Goal: Use online tool/utility: Utilize a website feature to perform a specific function

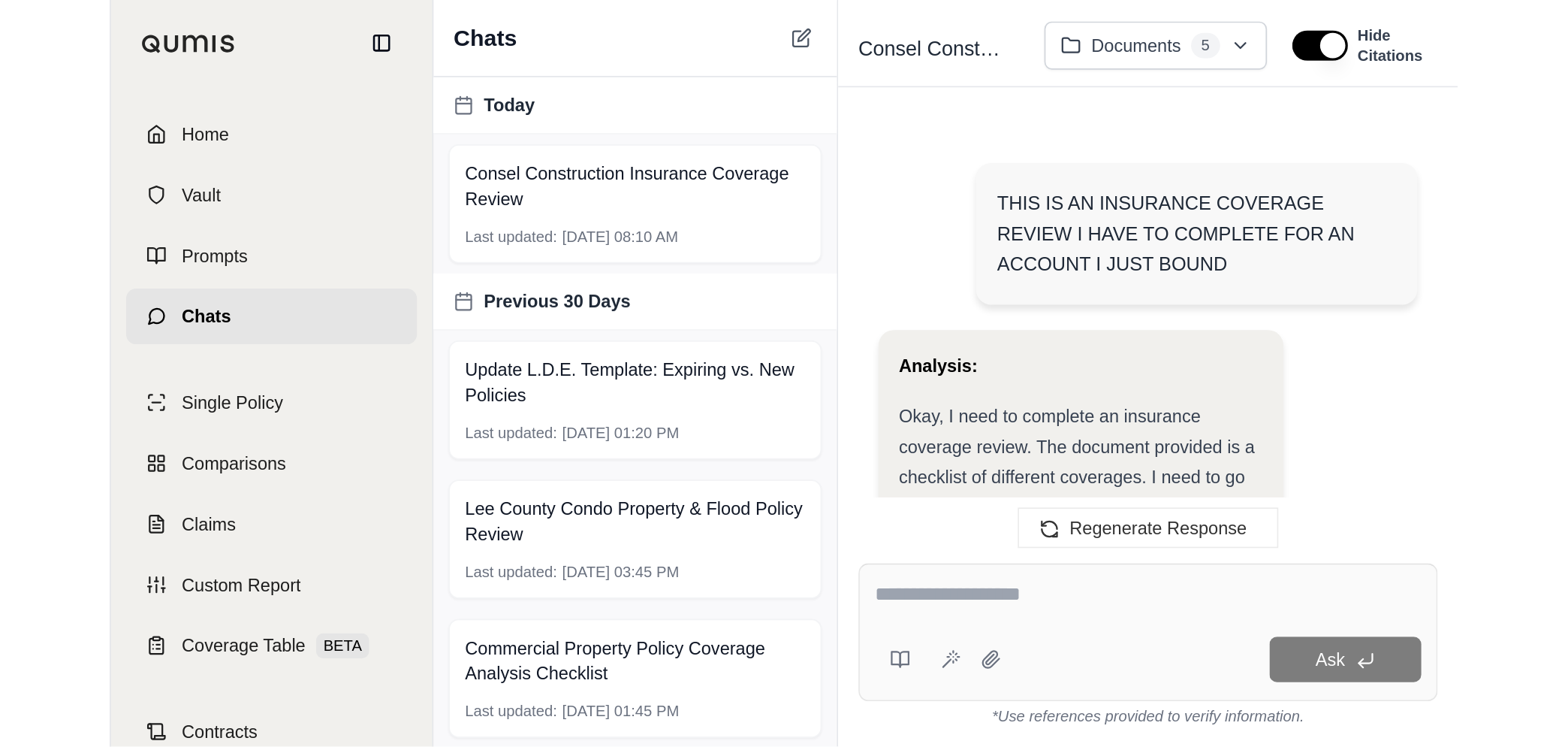
scroll to position [31540, 0]
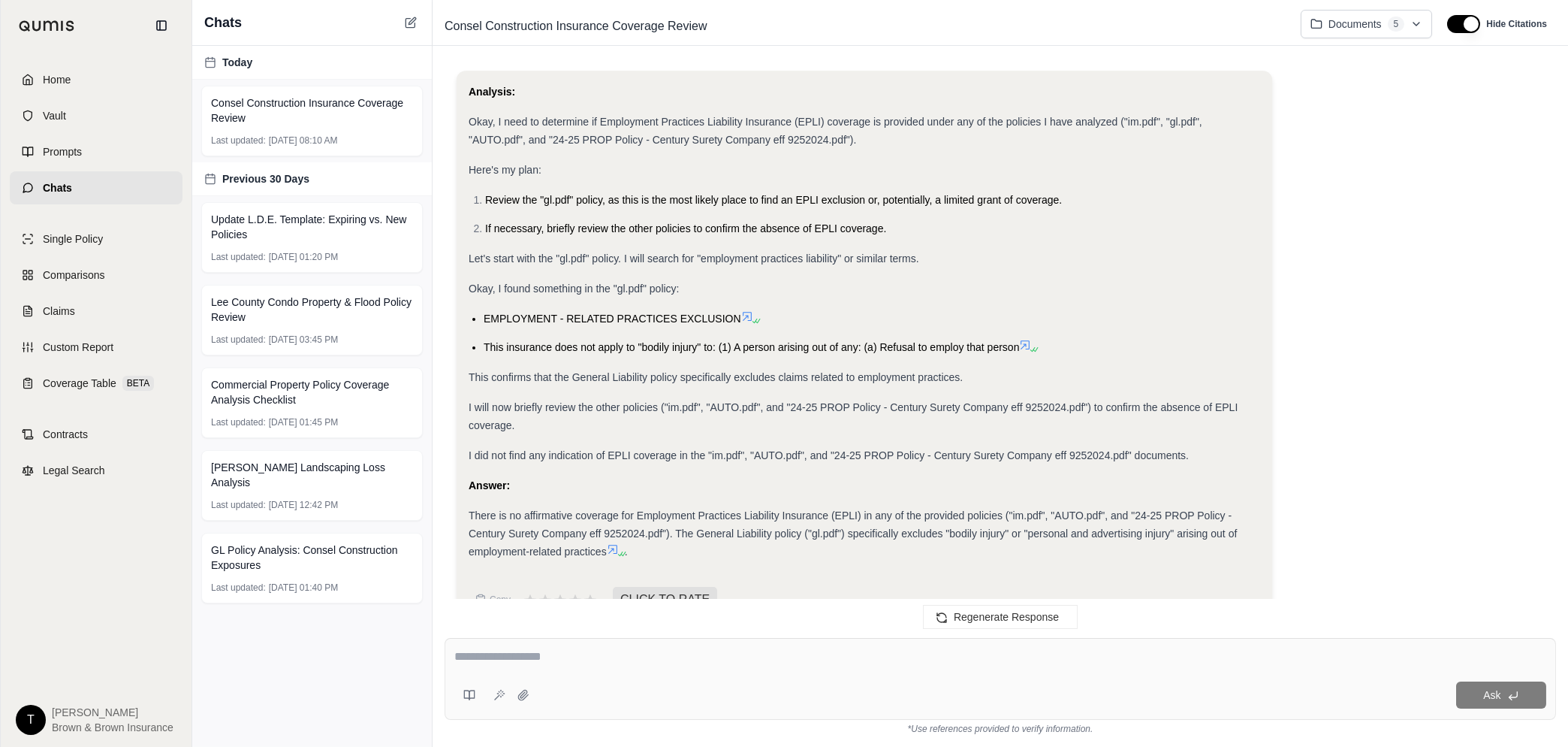
click at [64, 187] on span "Chats" at bounding box center [57, 188] width 30 height 15
click at [410, 26] on icon at bounding box center [411, 22] width 12 height 12
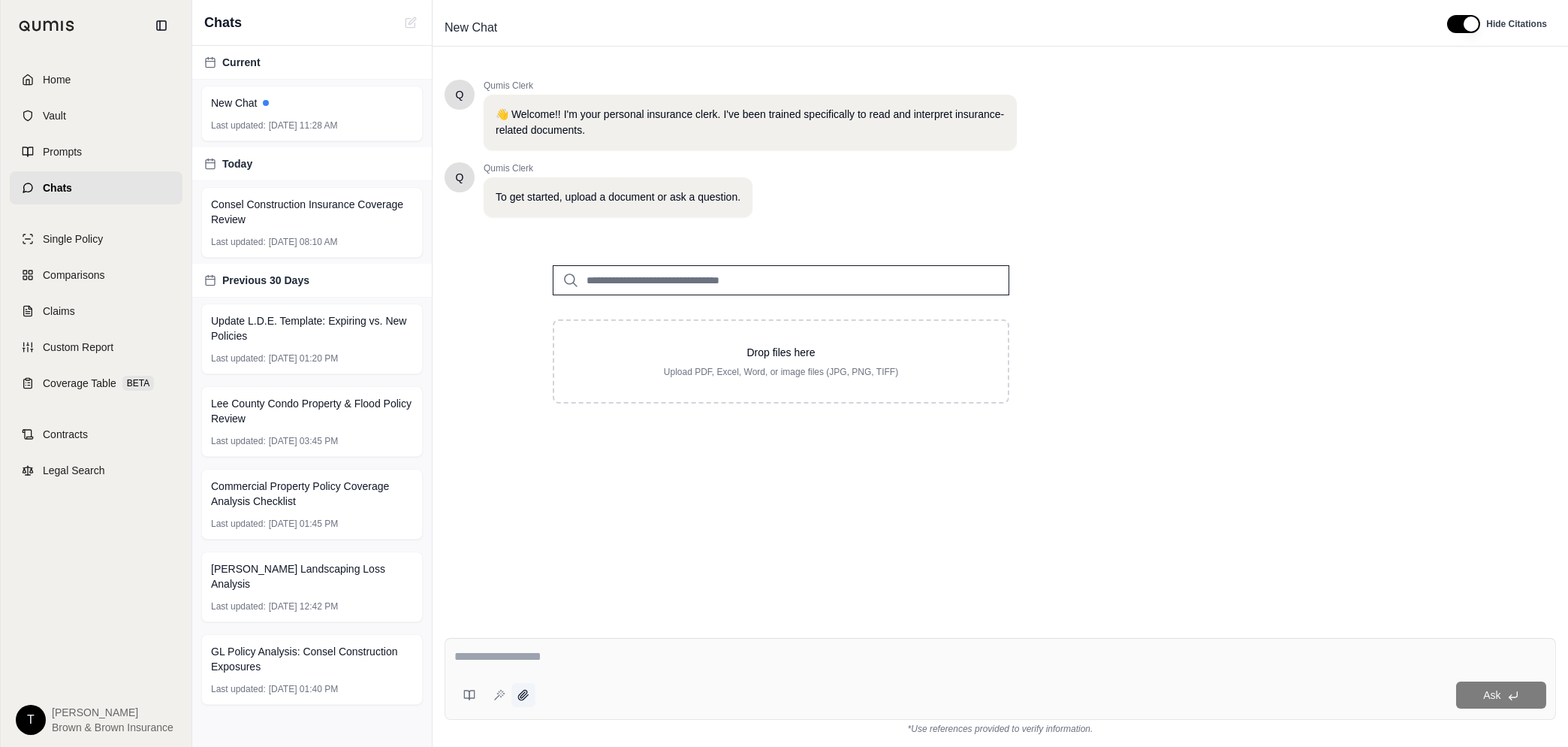
click at [523, 697] on icon at bounding box center [524, 695] width 10 height 10
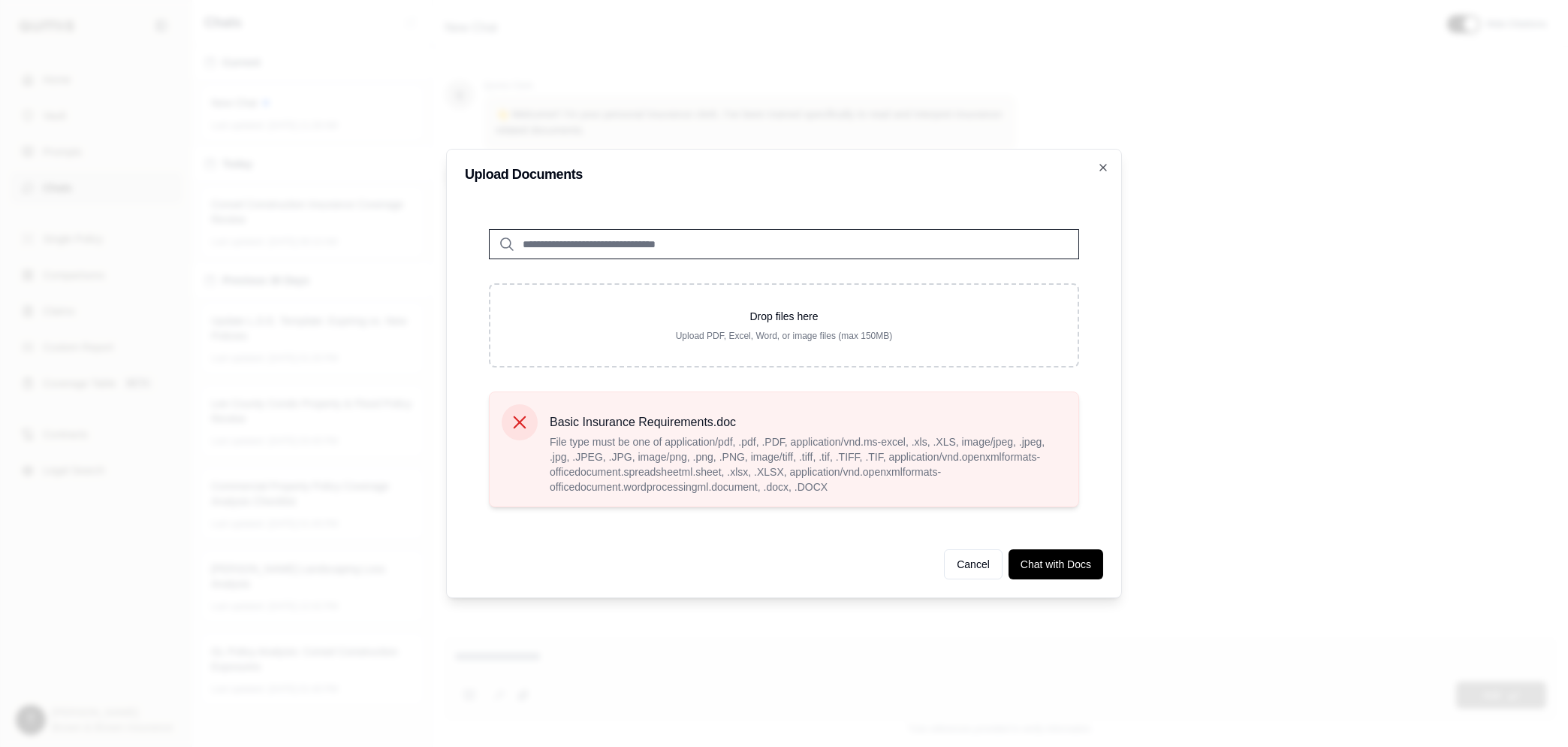
click at [514, 416] on icon at bounding box center [519, 422] width 21 height 21
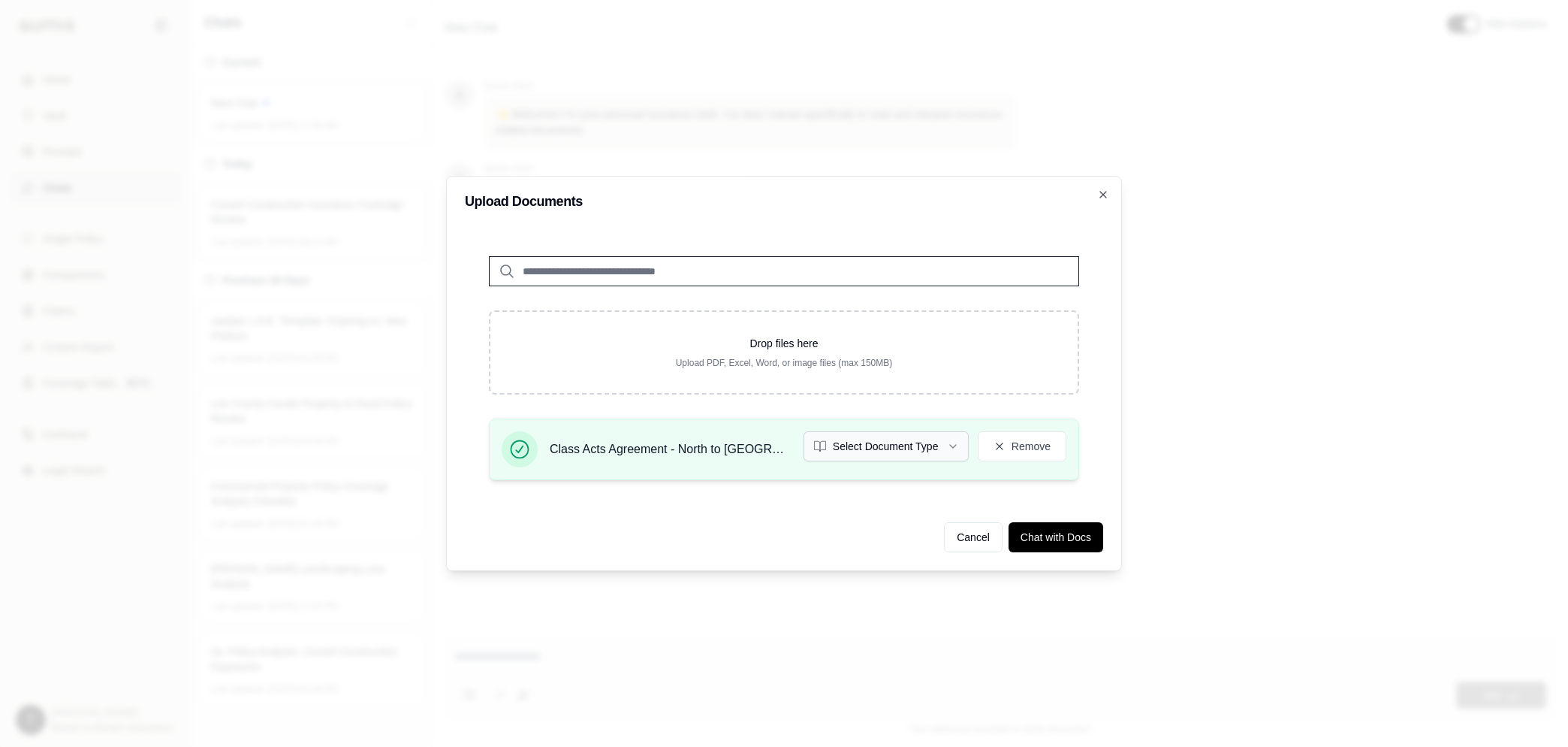
click at [955, 442] on icon "button" at bounding box center [953, 447] width 12 height 12
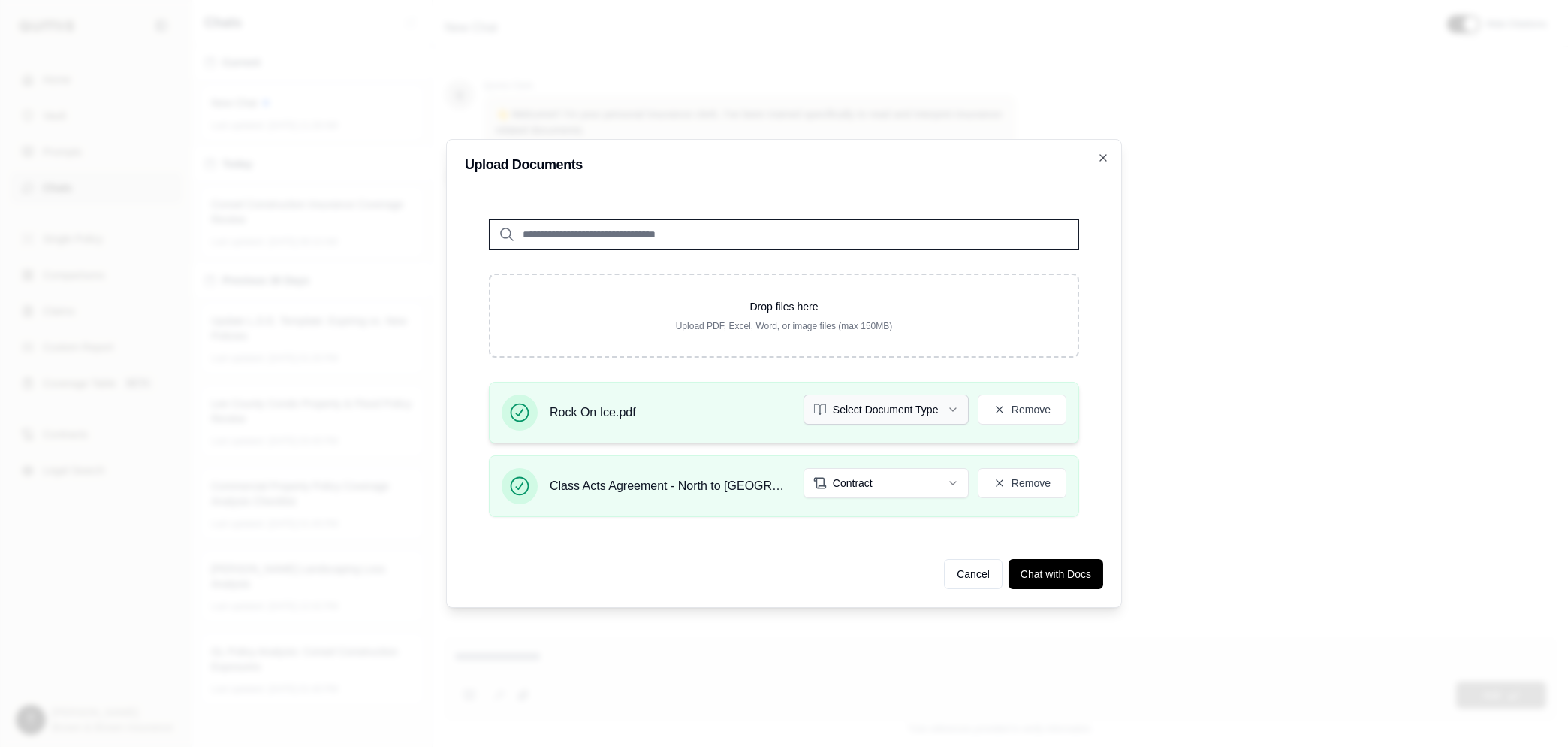
click at [947, 411] on icon "button" at bounding box center [953, 409] width 12 height 12
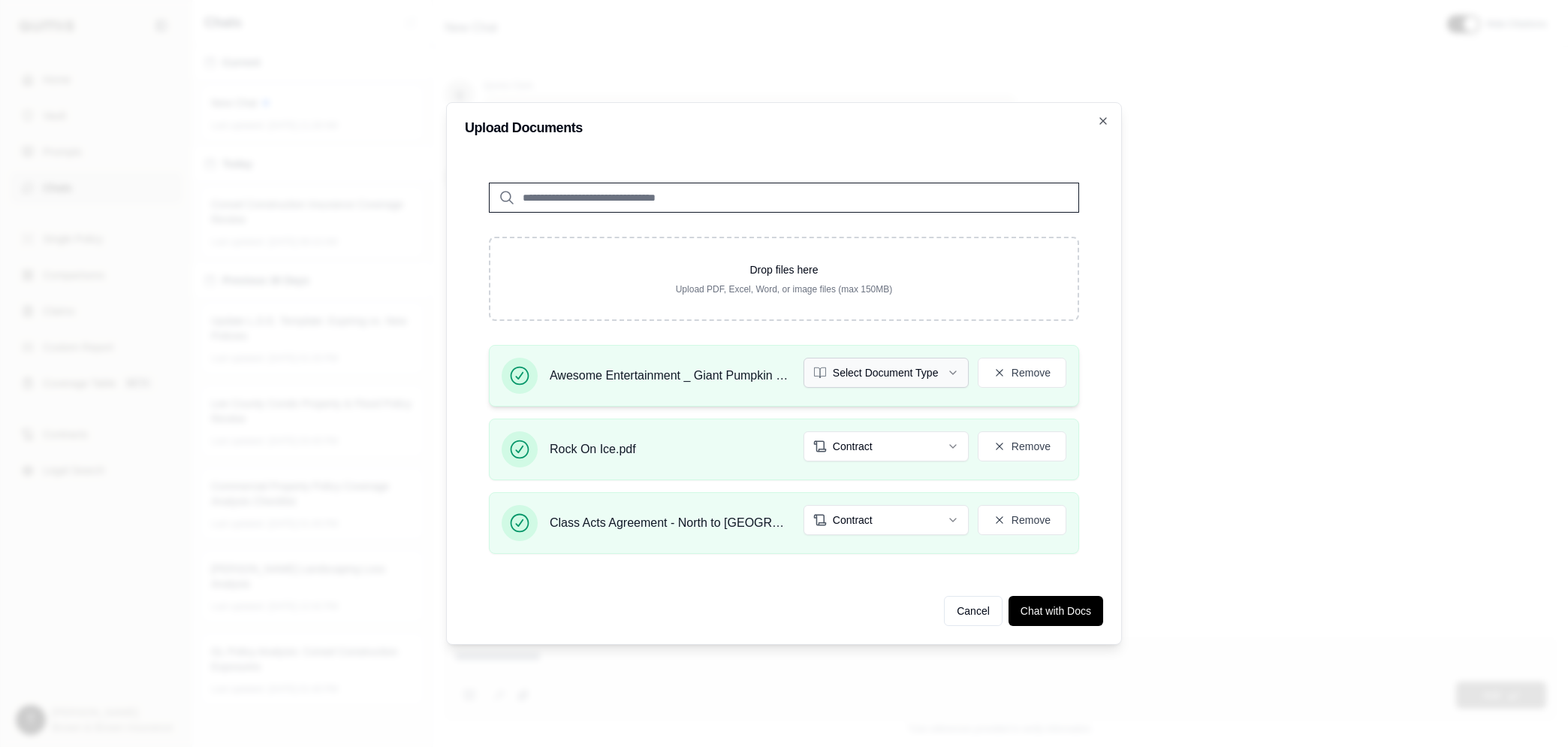
click at [950, 374] on icon "button" at bounding box center [953, 373] width 12 height 12
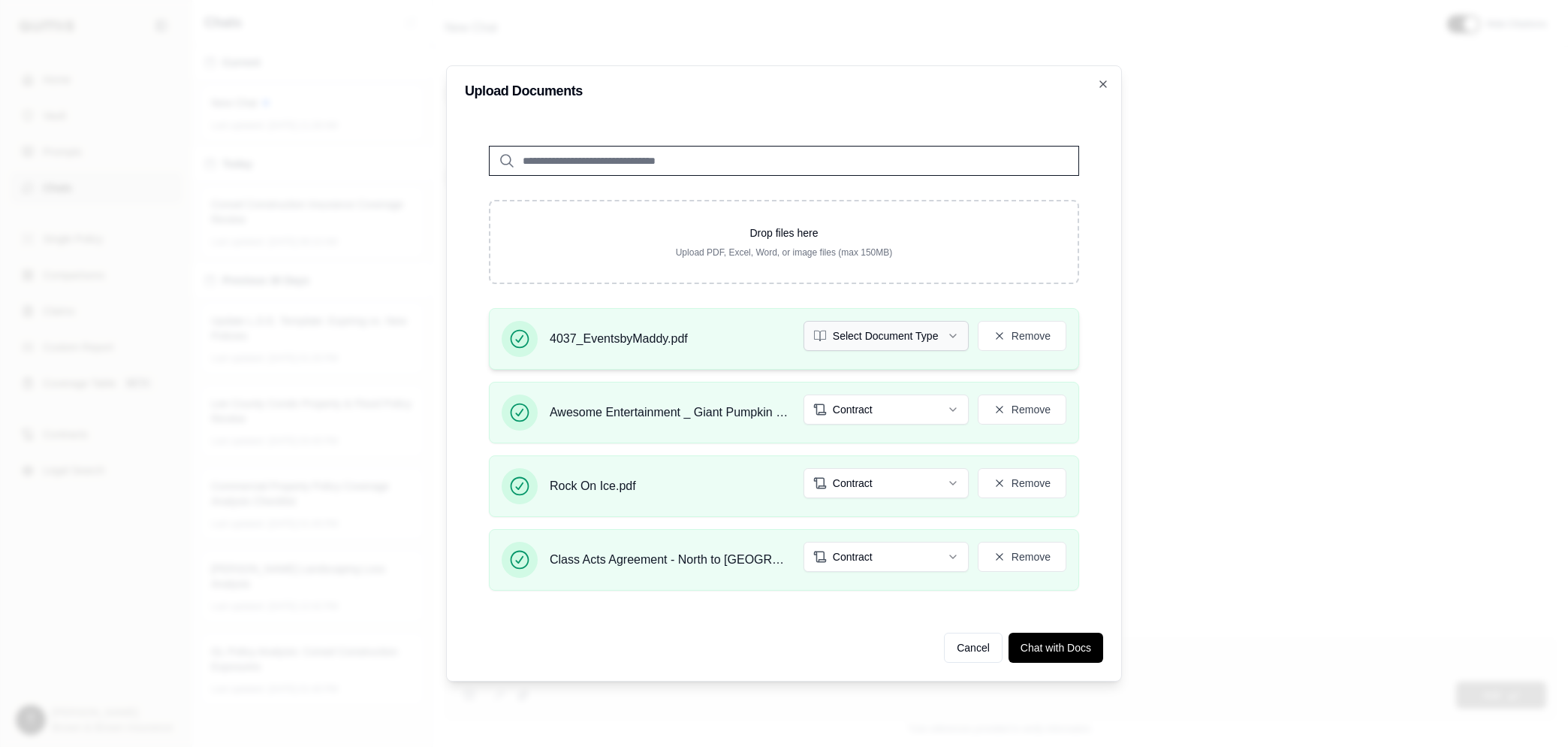
click at [953, 343] on button "Select Document Type" at bounding box center [886, 335] width 165 height 30
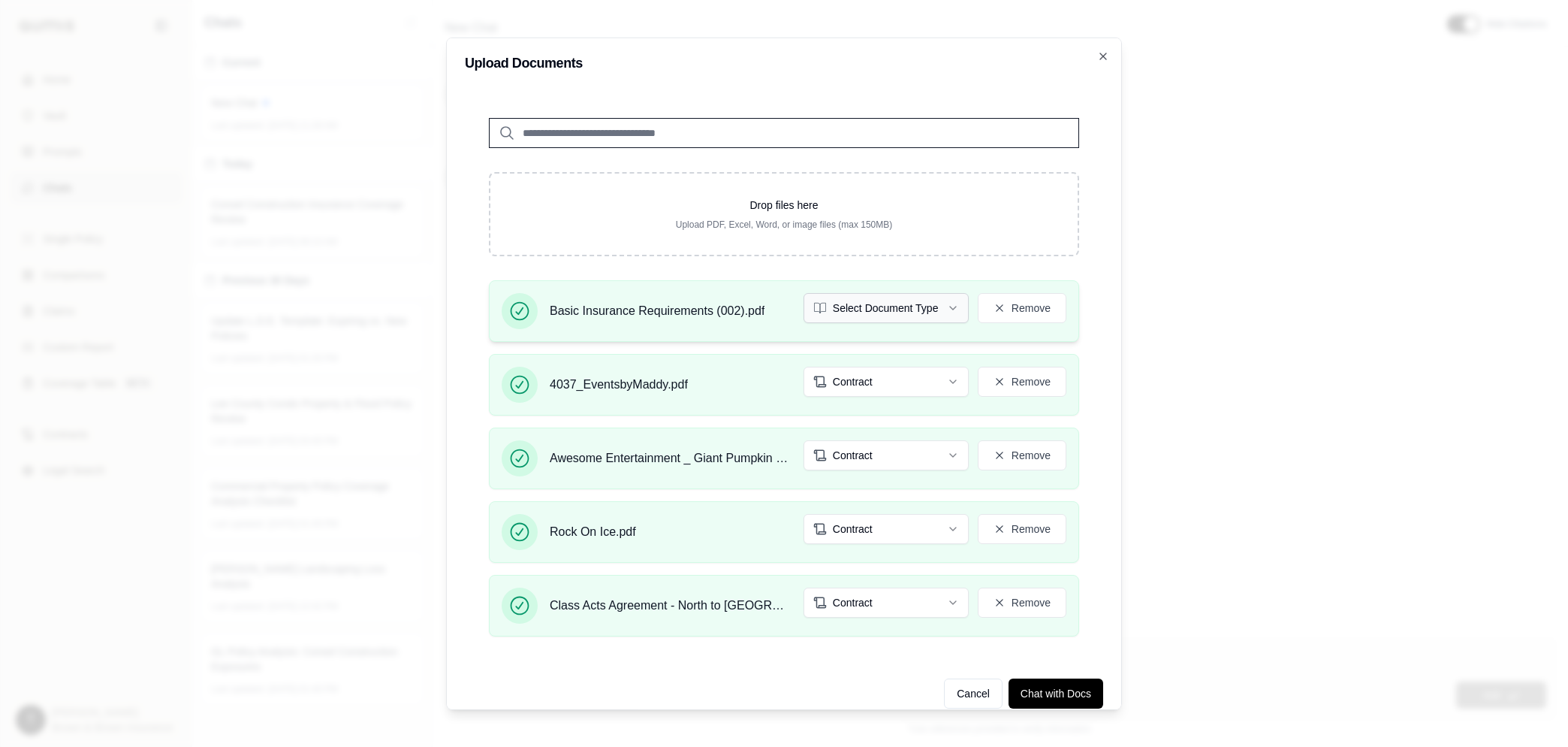
click at [947, 306] on icon "button" at bounding box center [953, 308] width 12 height 12
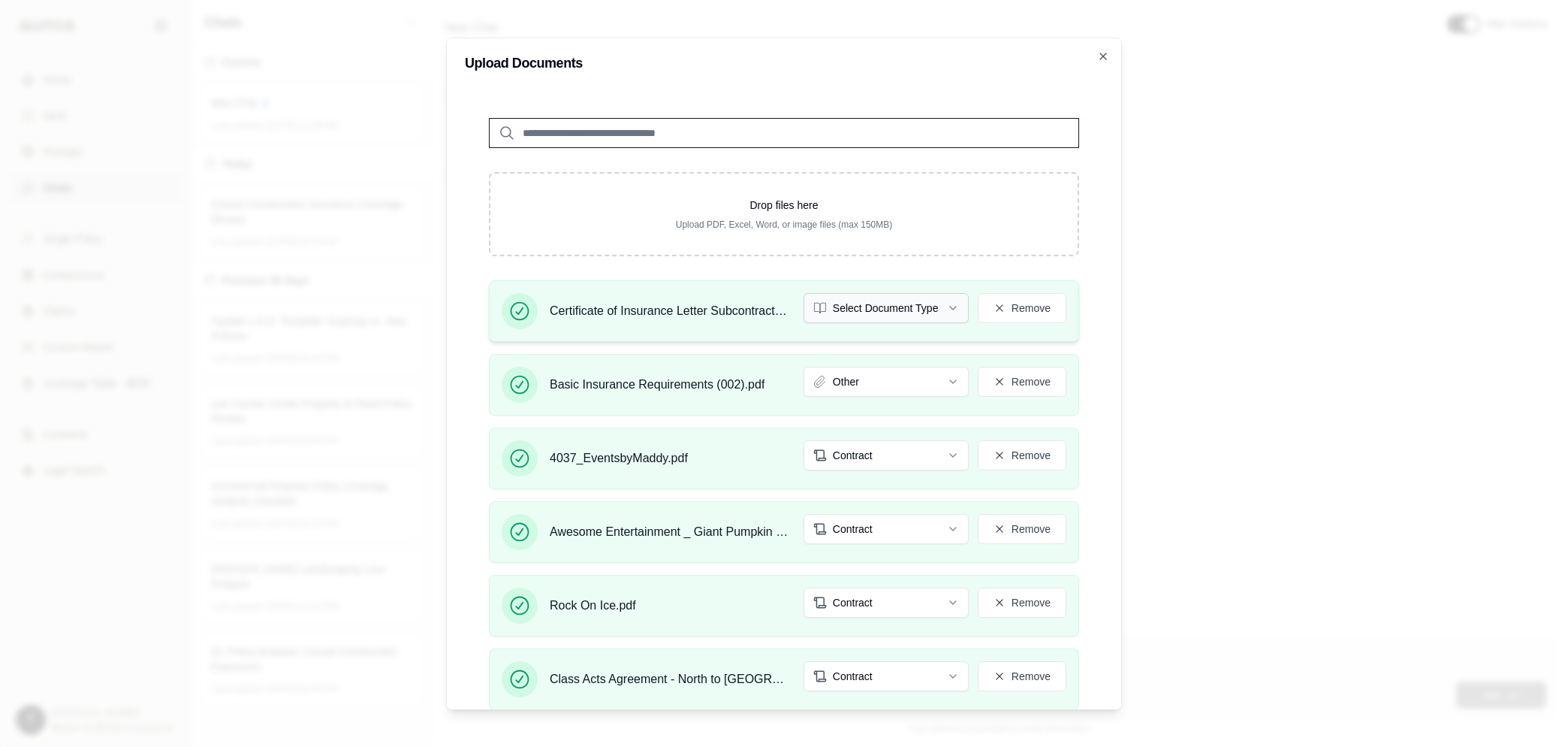
click at [950, 306] on icon "button" at bounding box center [953, 308] width 6 height 3
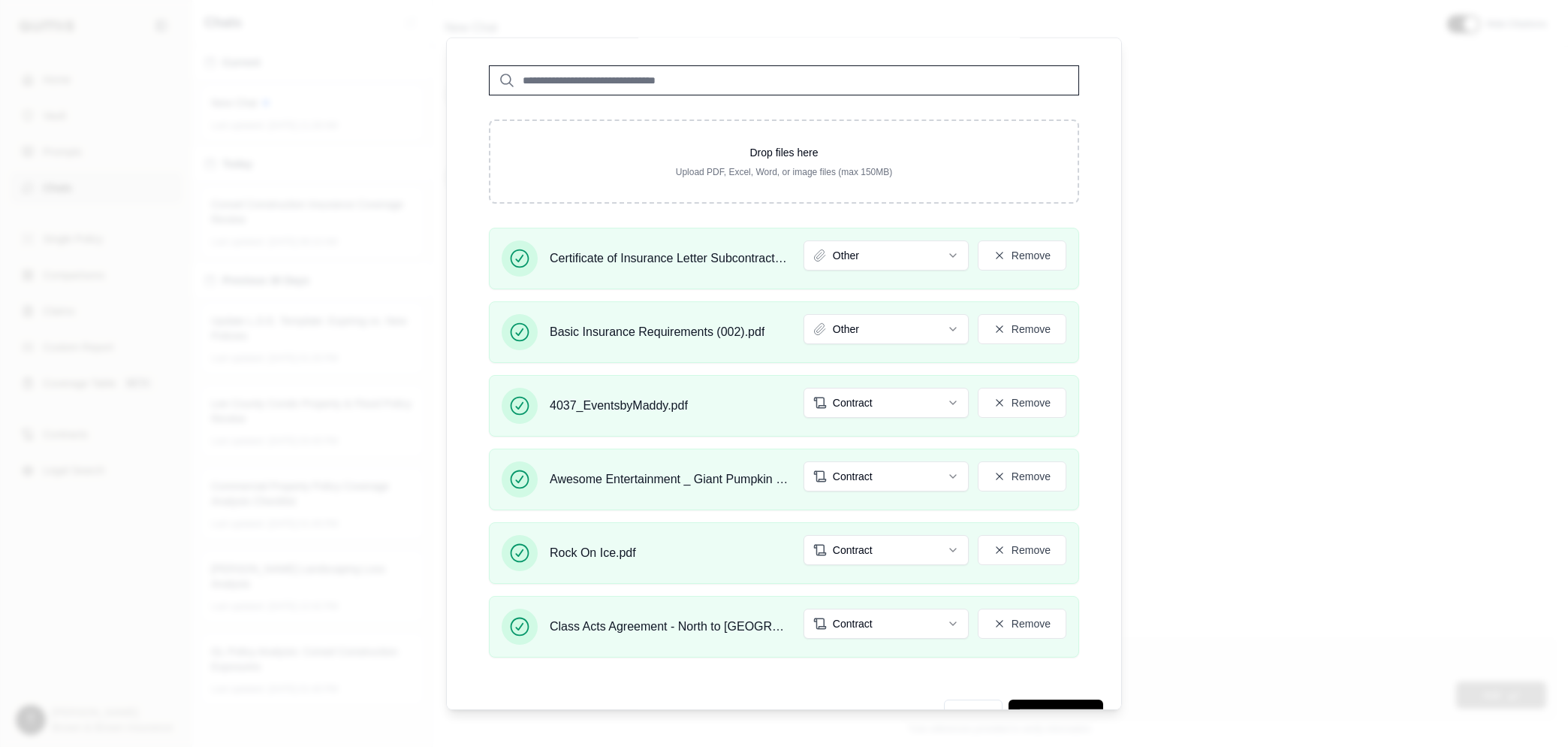
scroll to position [89, 0]
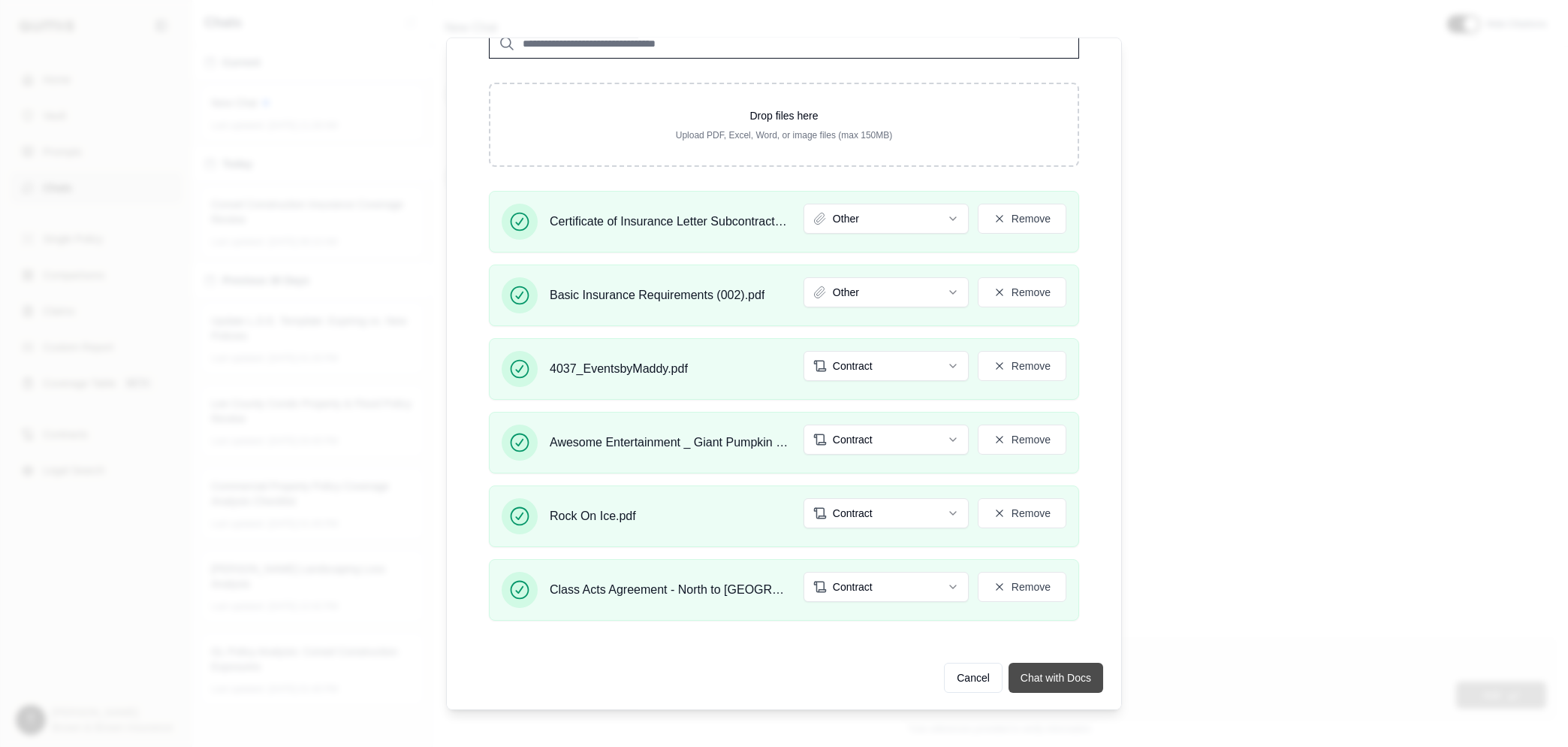
click at [1048, 677] on button "Chat with Docs" at bounding box center [1056, 677] width 95 height 30
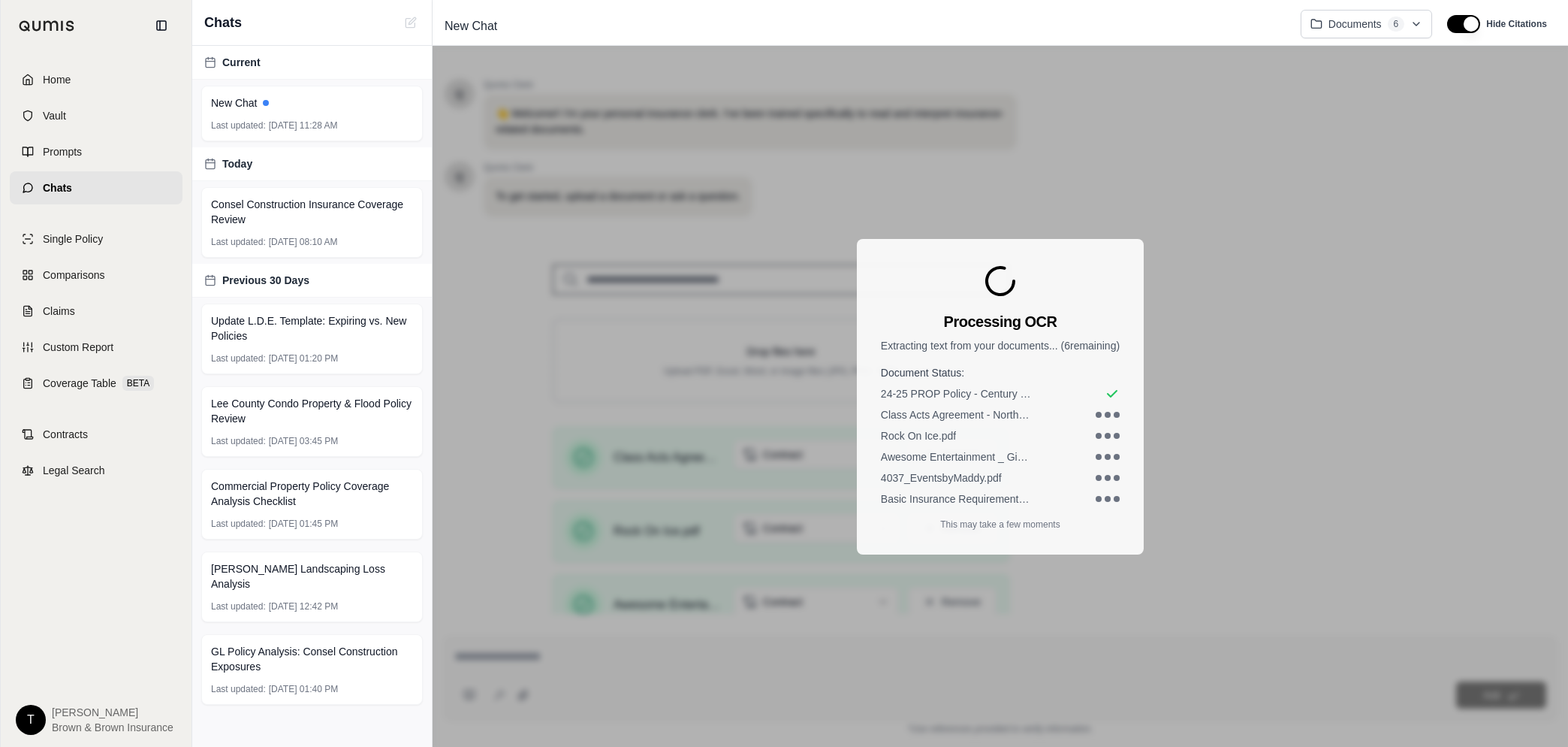
scroll to position [0, 0]
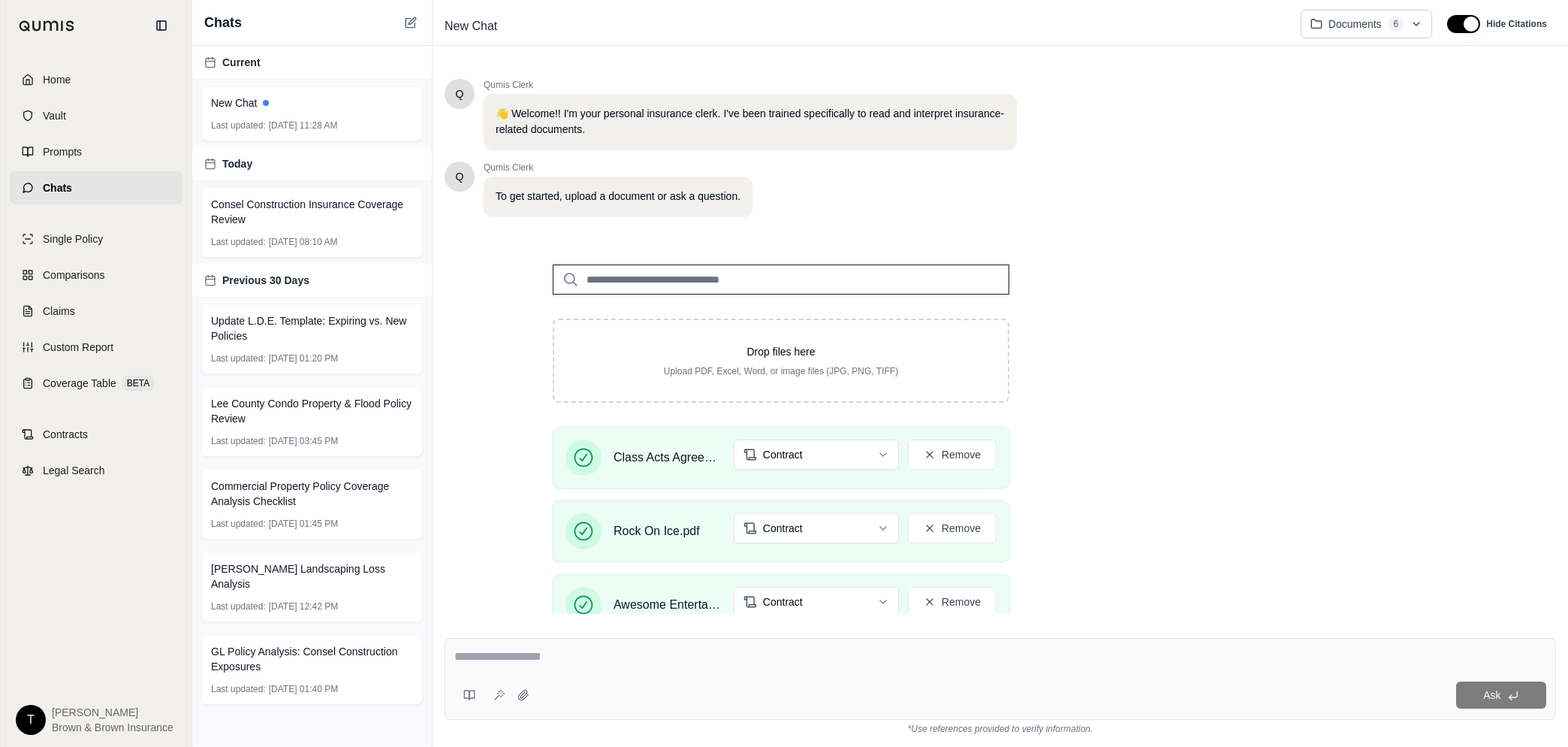
click at [546, 659] on textarea at bounding box center [1000, 656] width 1092 height 18
click at [526, 665] on textarea at bounding box center [1000, 656] width 1092 height 18
paste textarea "**********"
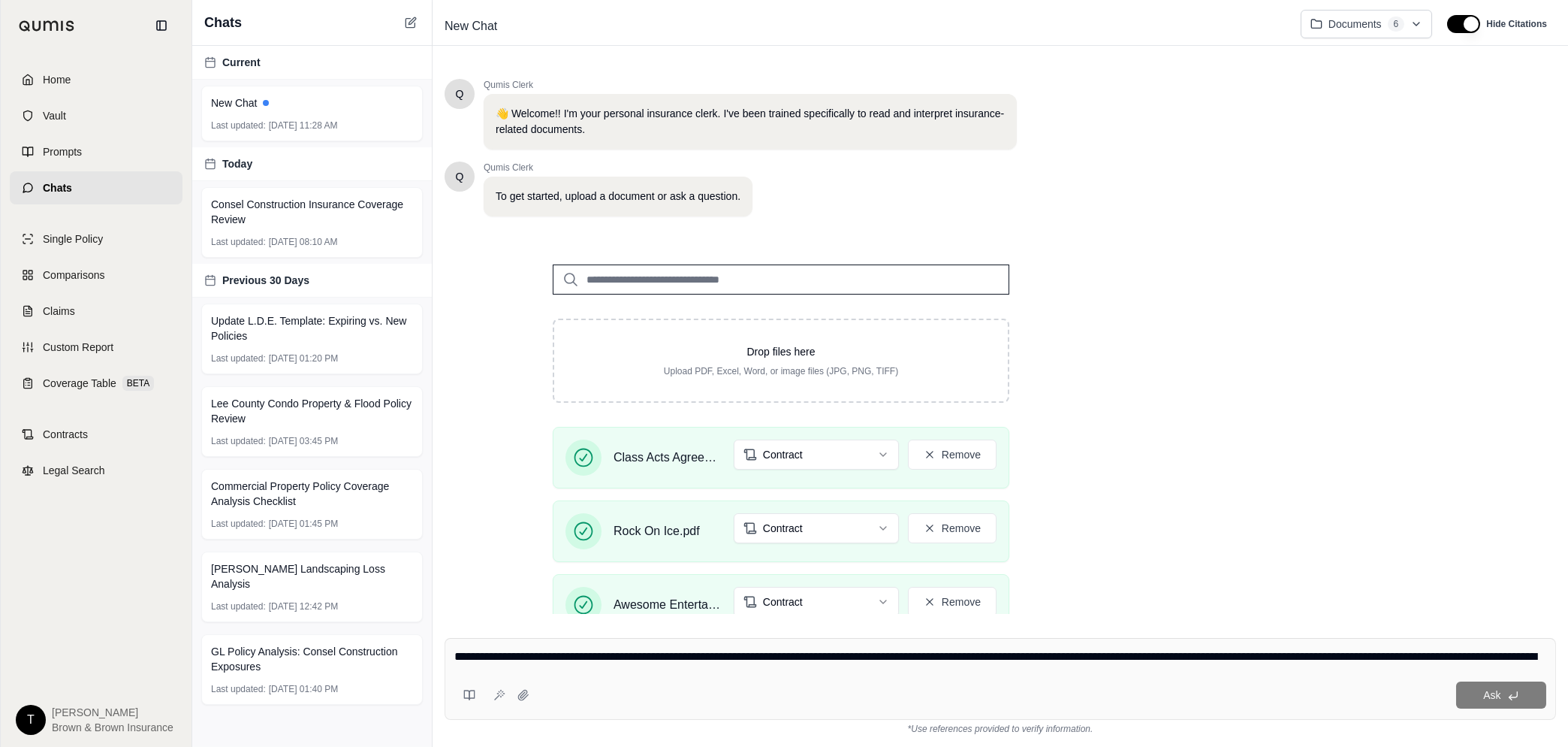
scroll to position [106, 0]
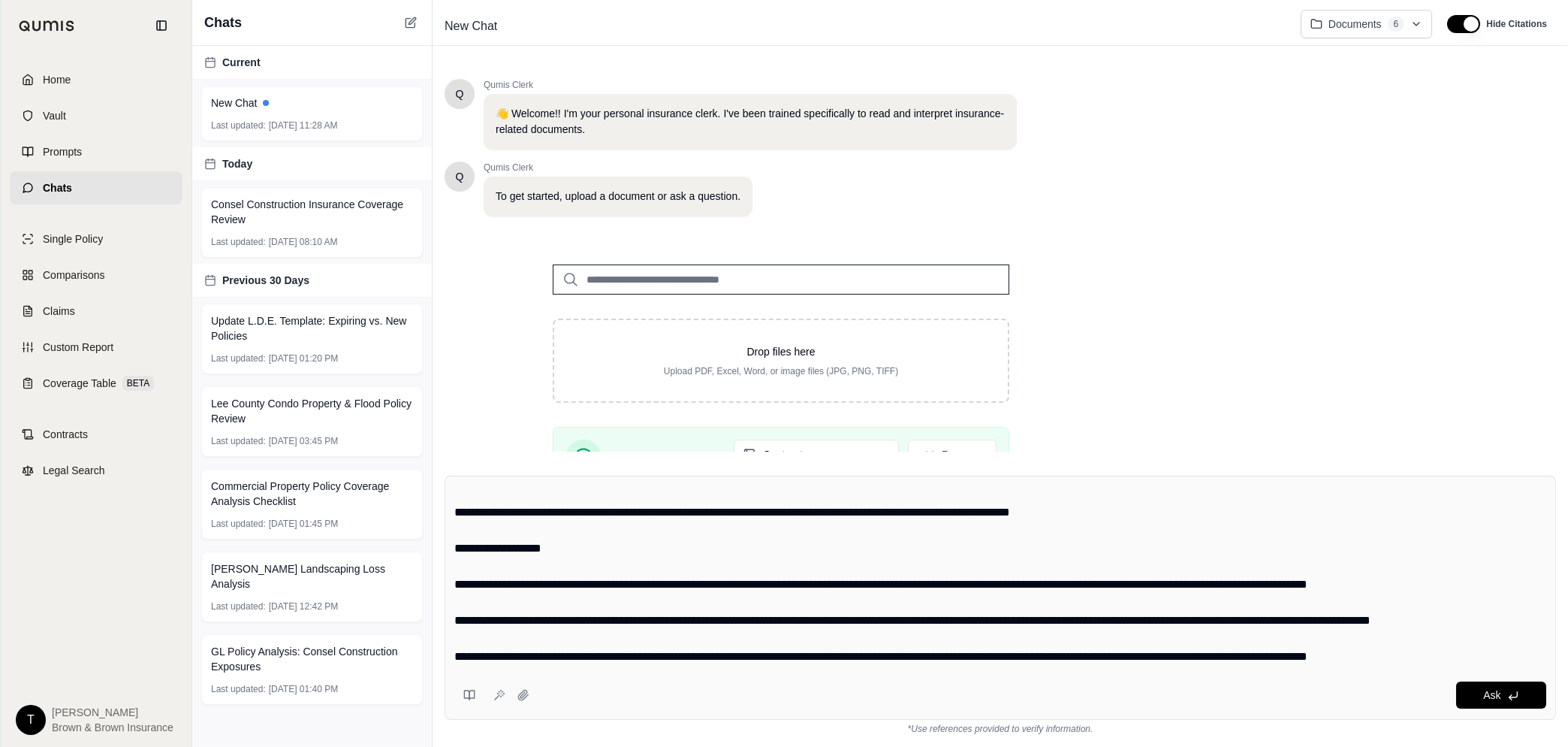
click at [482, 632] on textarea "**********" at bounding box center [1000, 576] width 1092 height 180
paste textarea "**********"
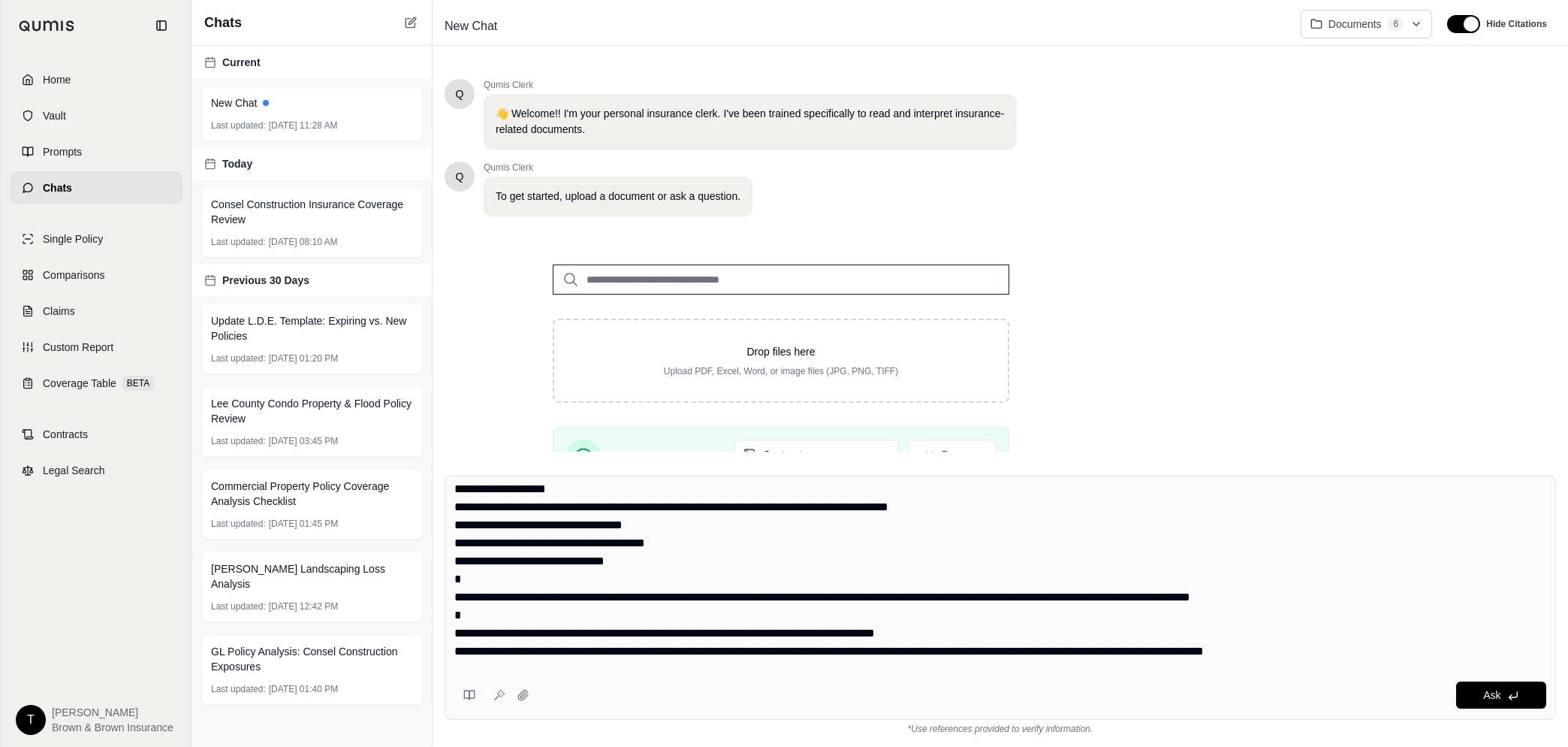
scroll to position [0, 0]
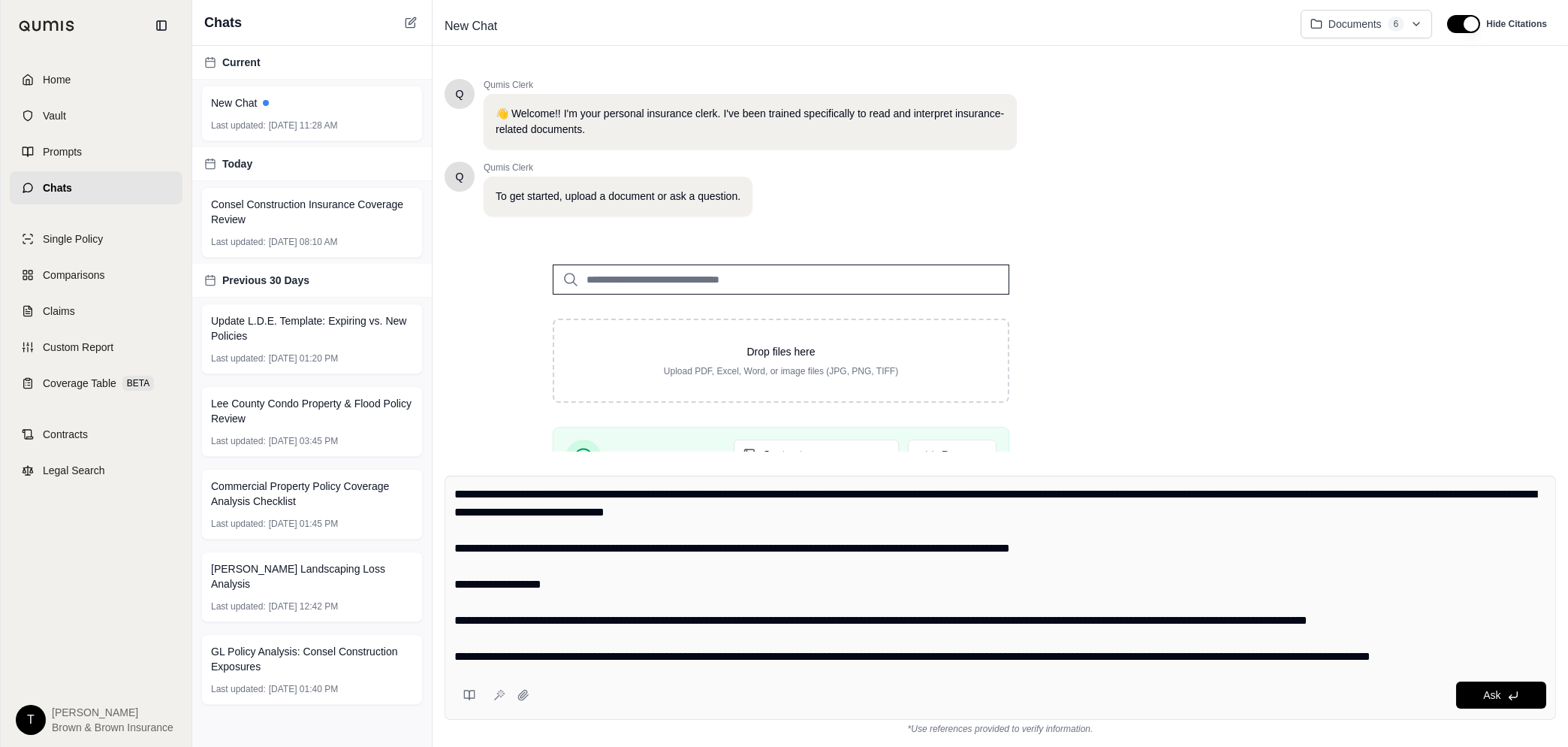
click at [455, 493] on textarea at bounding box center [1000, 576] width 1092 height 180
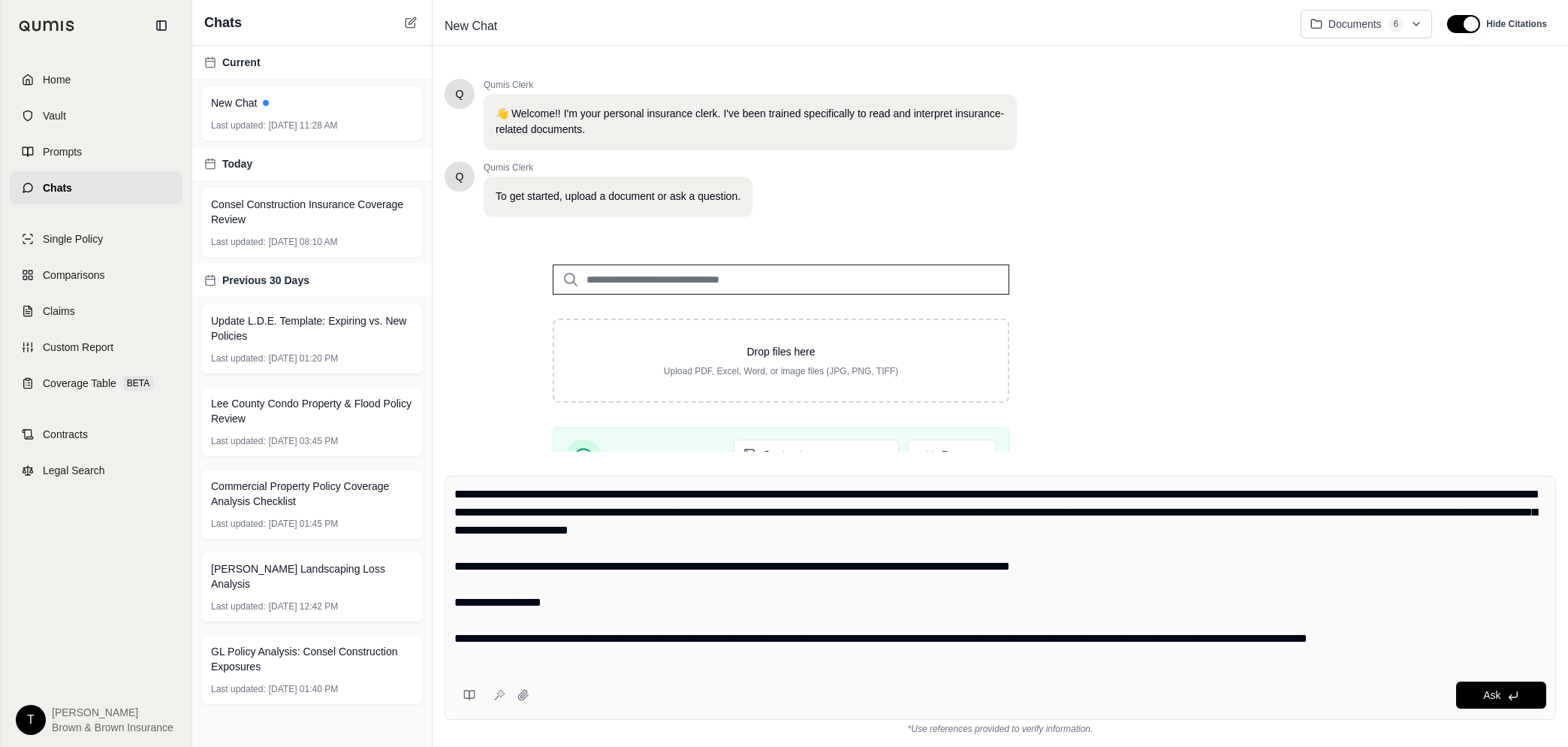
type textarea "**********"
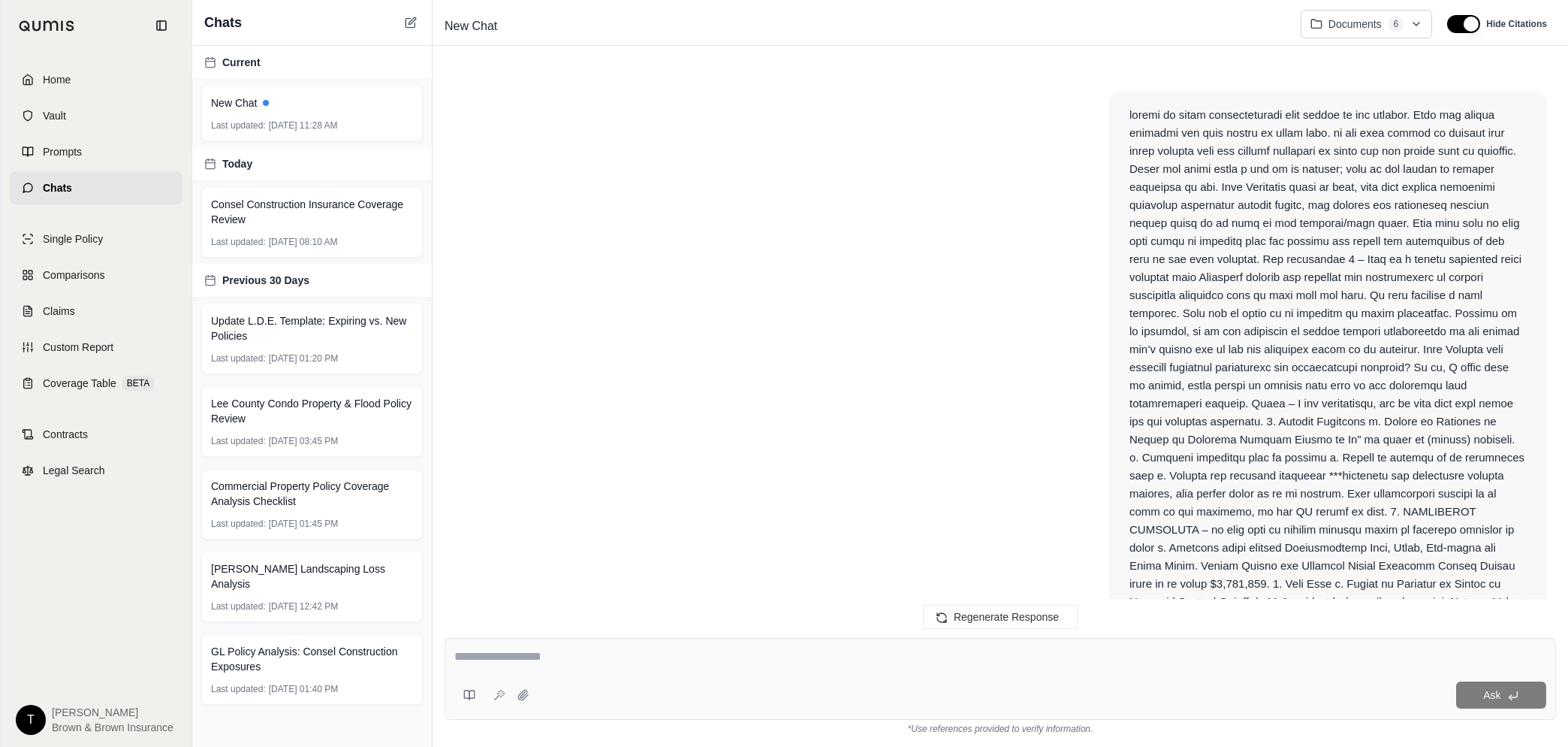
scroll to position [1806, 0]
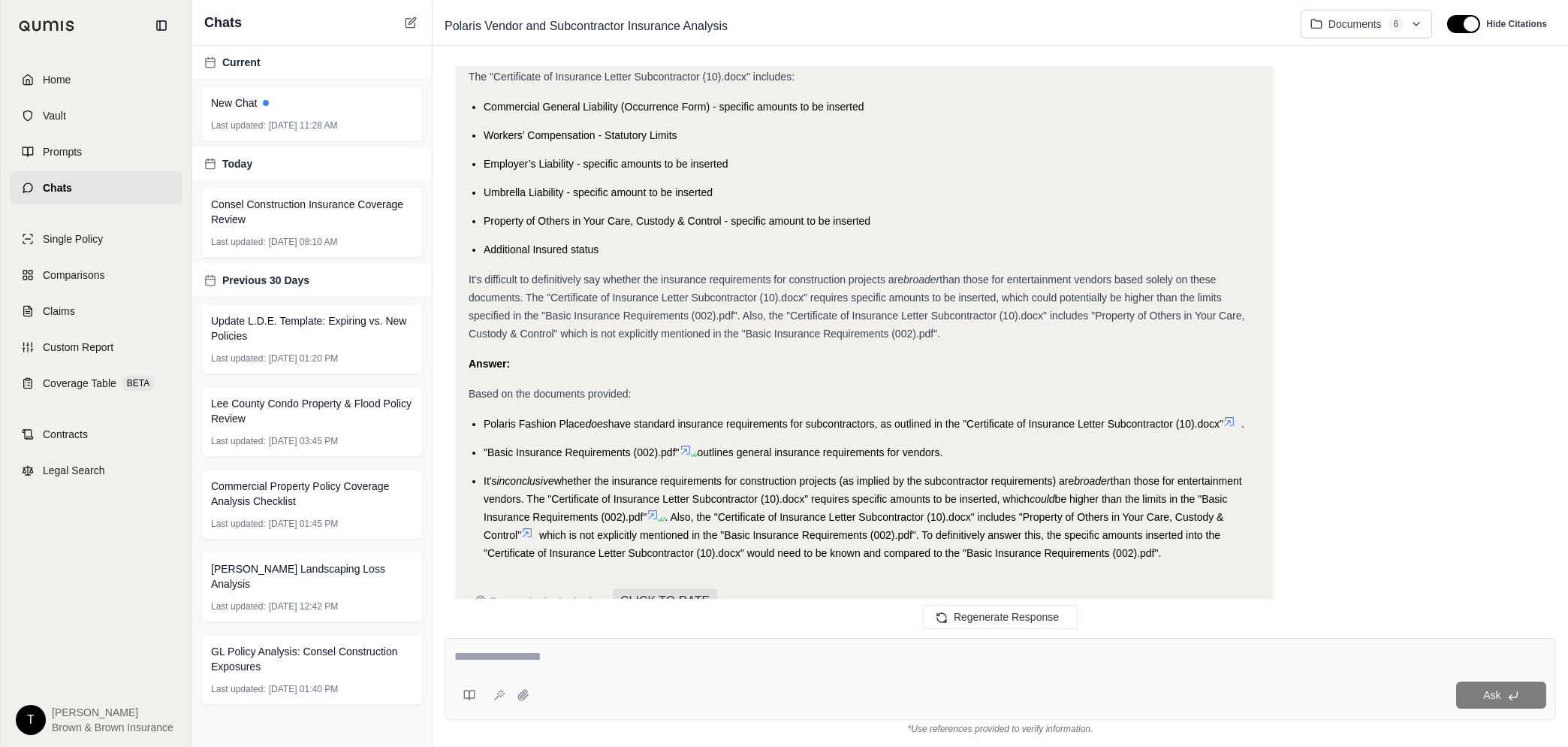
click at [519, 664] on textarea at bounding box center [1000, 656] width 1092 height 18
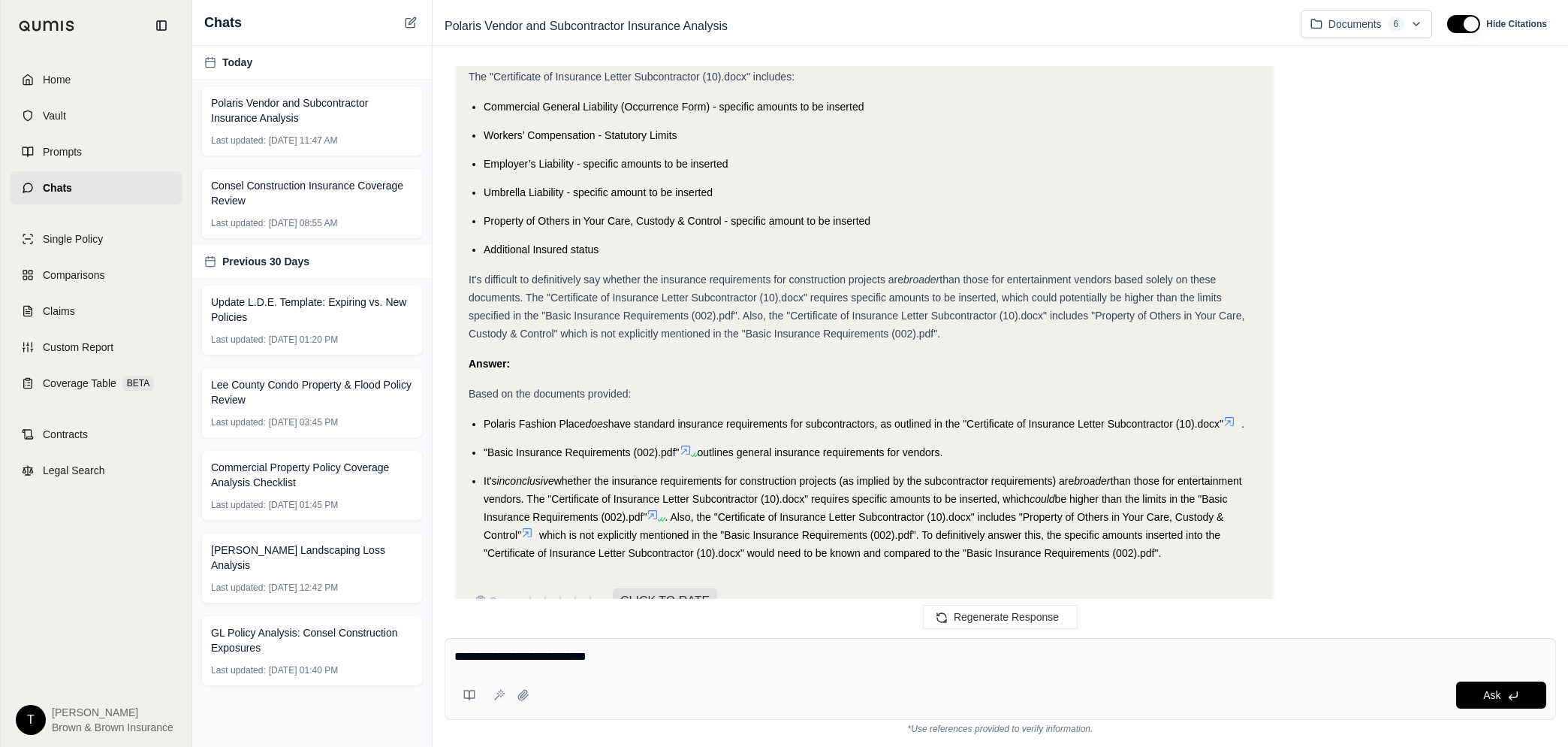
type textarea "**********"
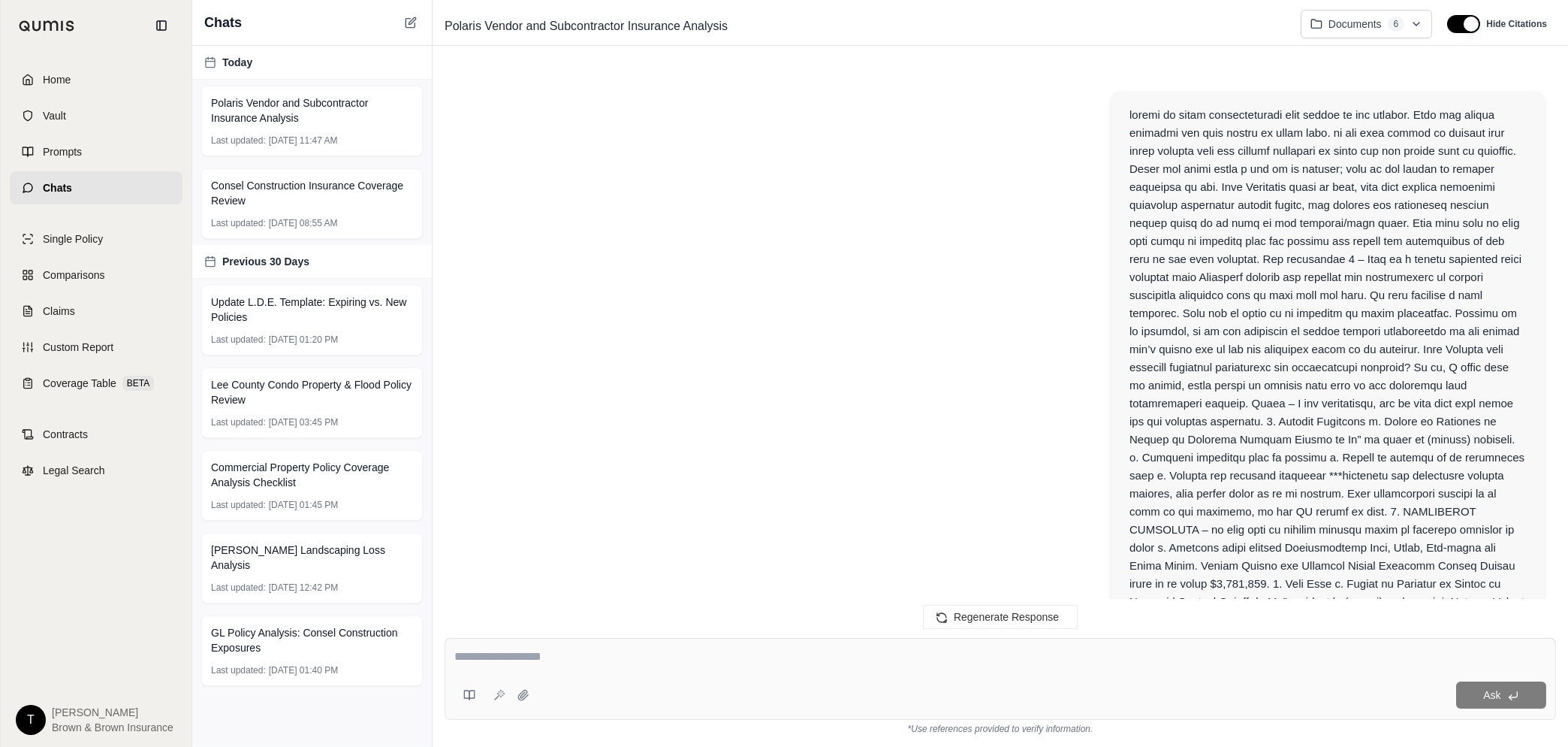
scroll to position [2468, 0]
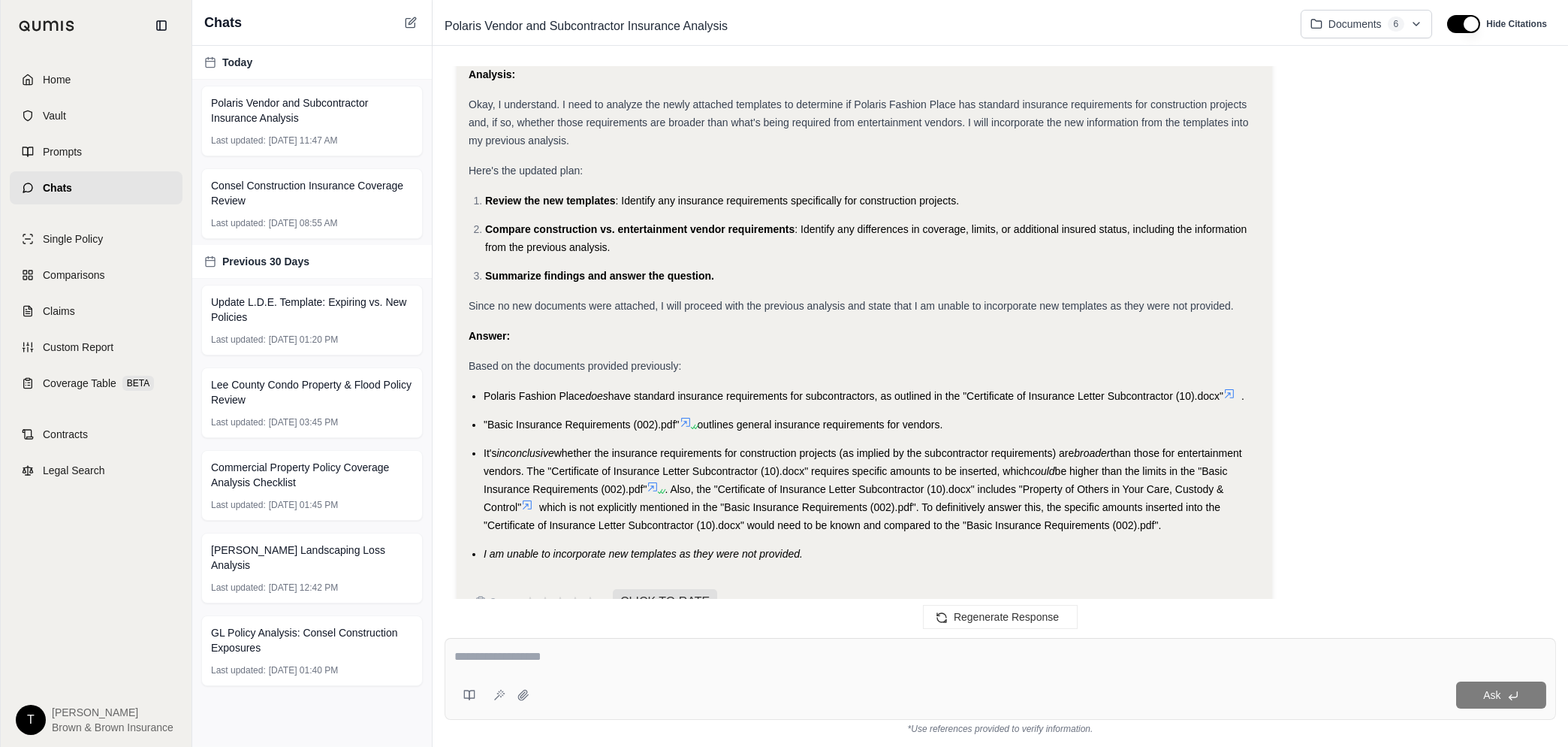
click at [575, 650] on textarea at bounding box center [1000, 656] width 1092 height 18
type textarea "**********"
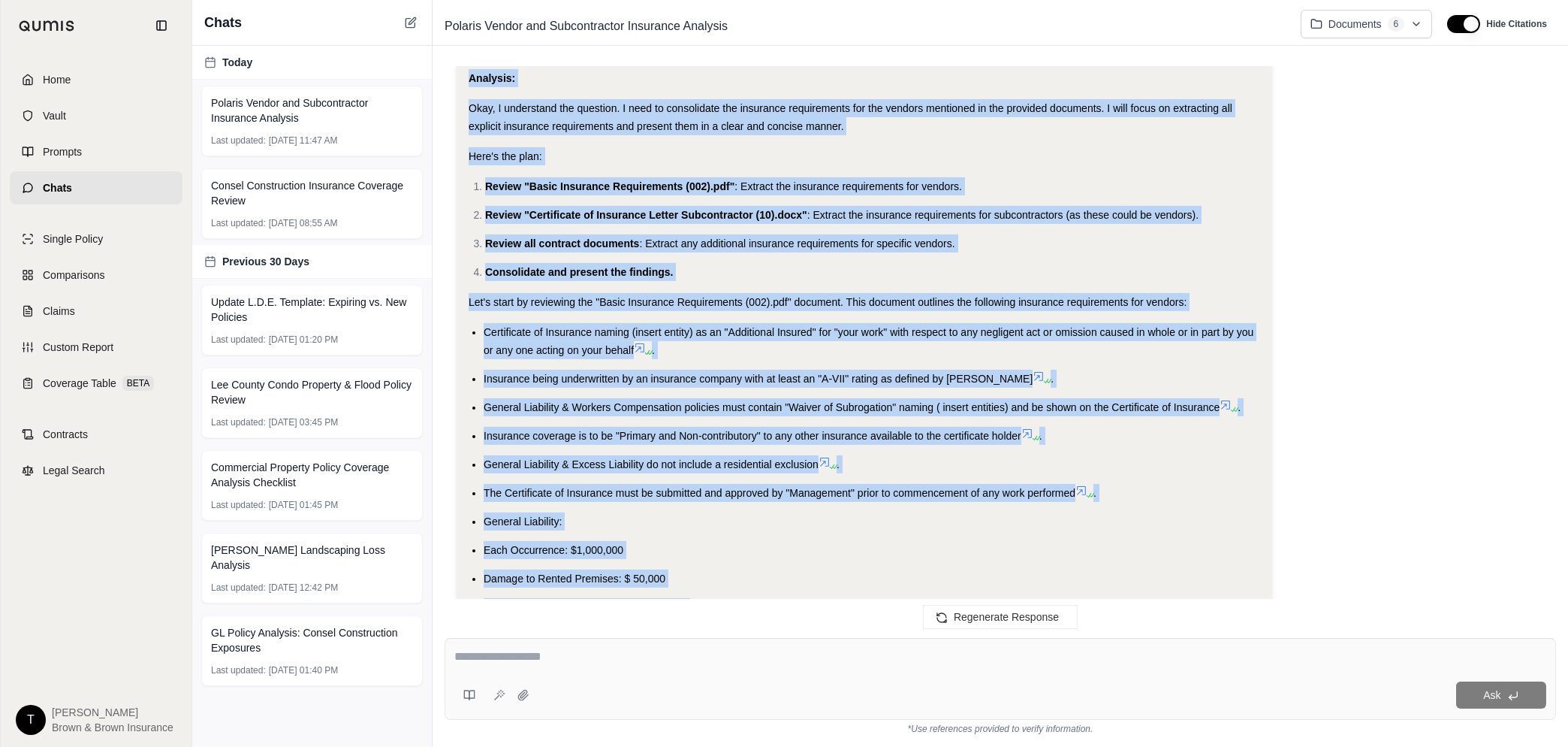
scroll to position [3000, 0]
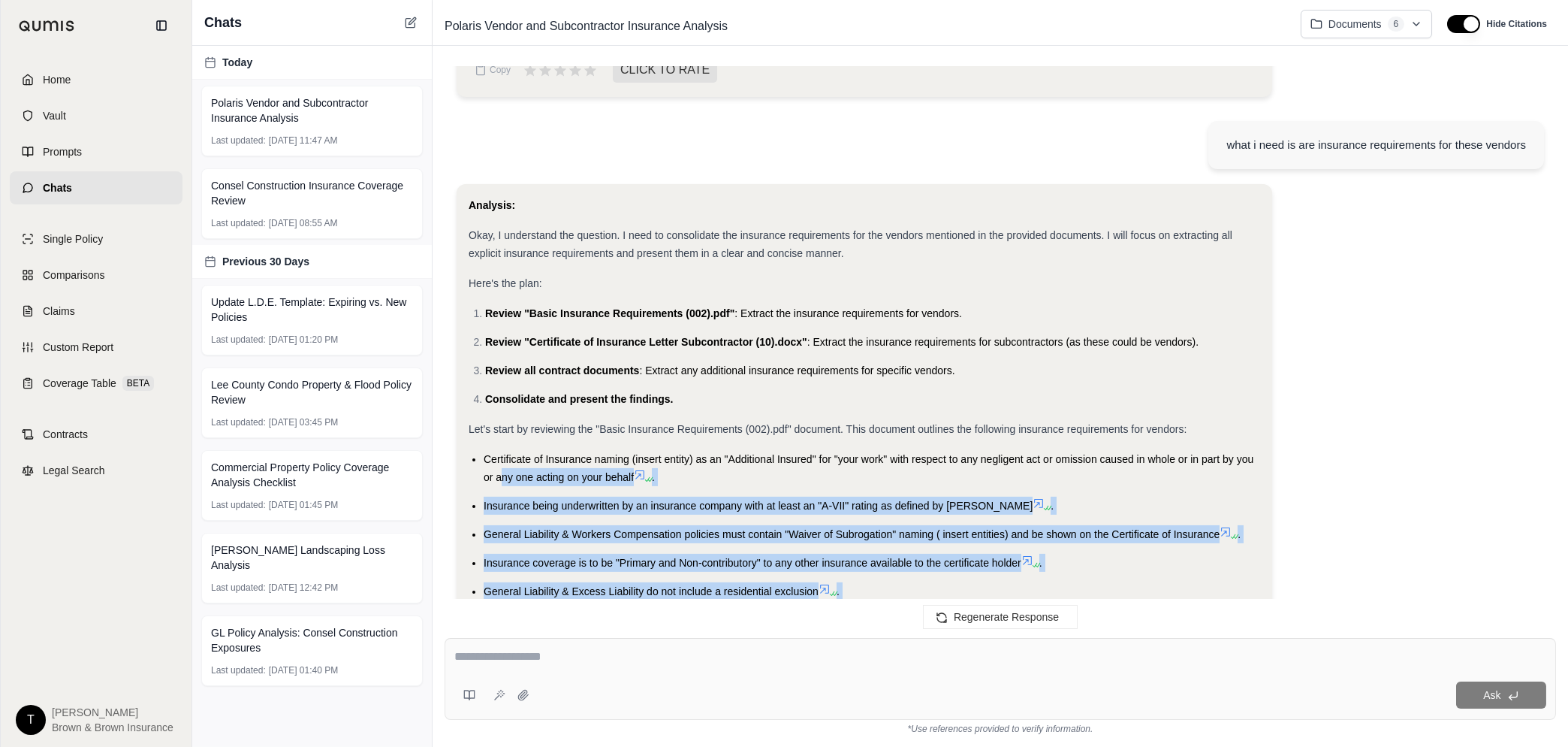
drag, startPoint x: 1142, startPoint y: 463, endPoint x: 504, endPoint y: 440, distance: 638.4
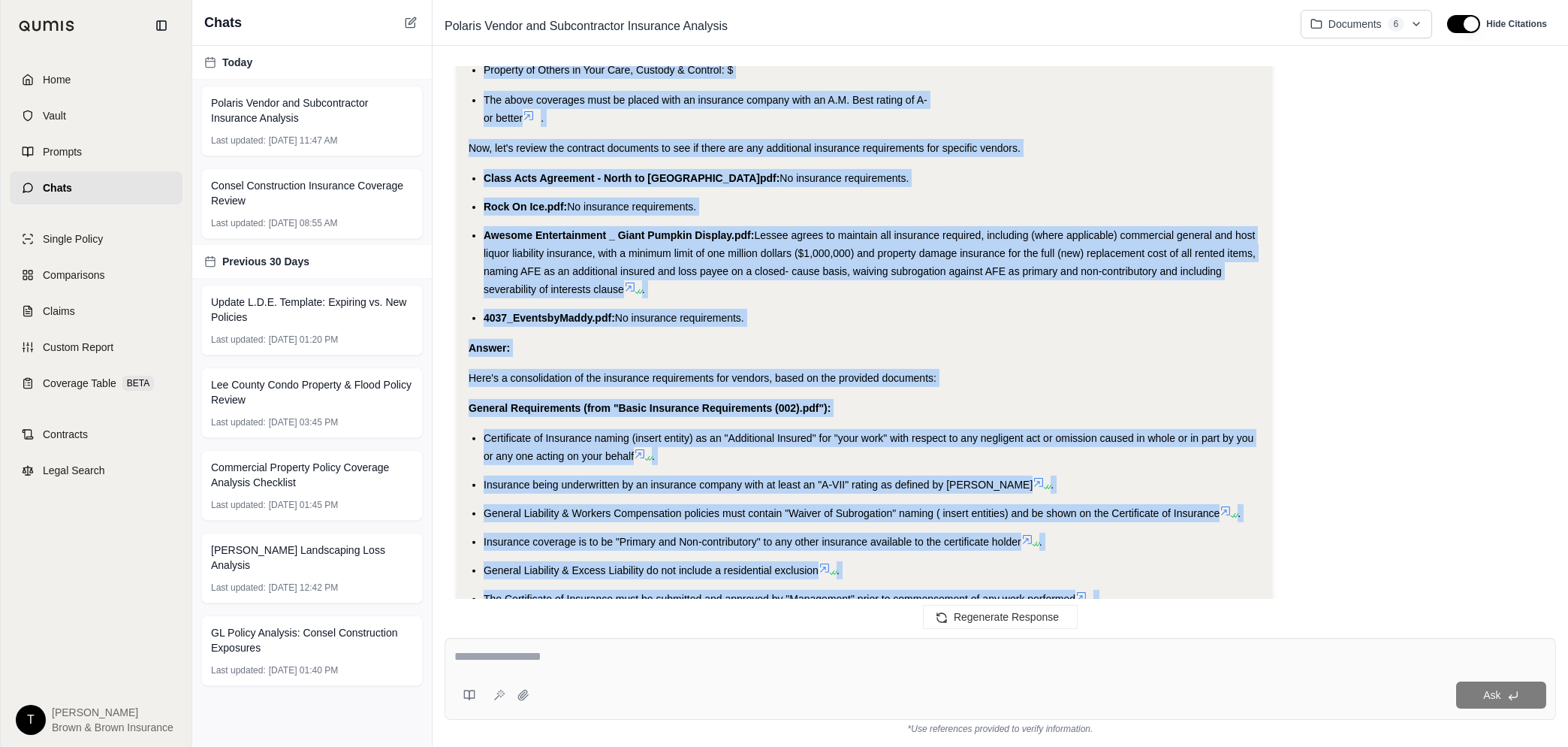
scroll to position [4409, 0]
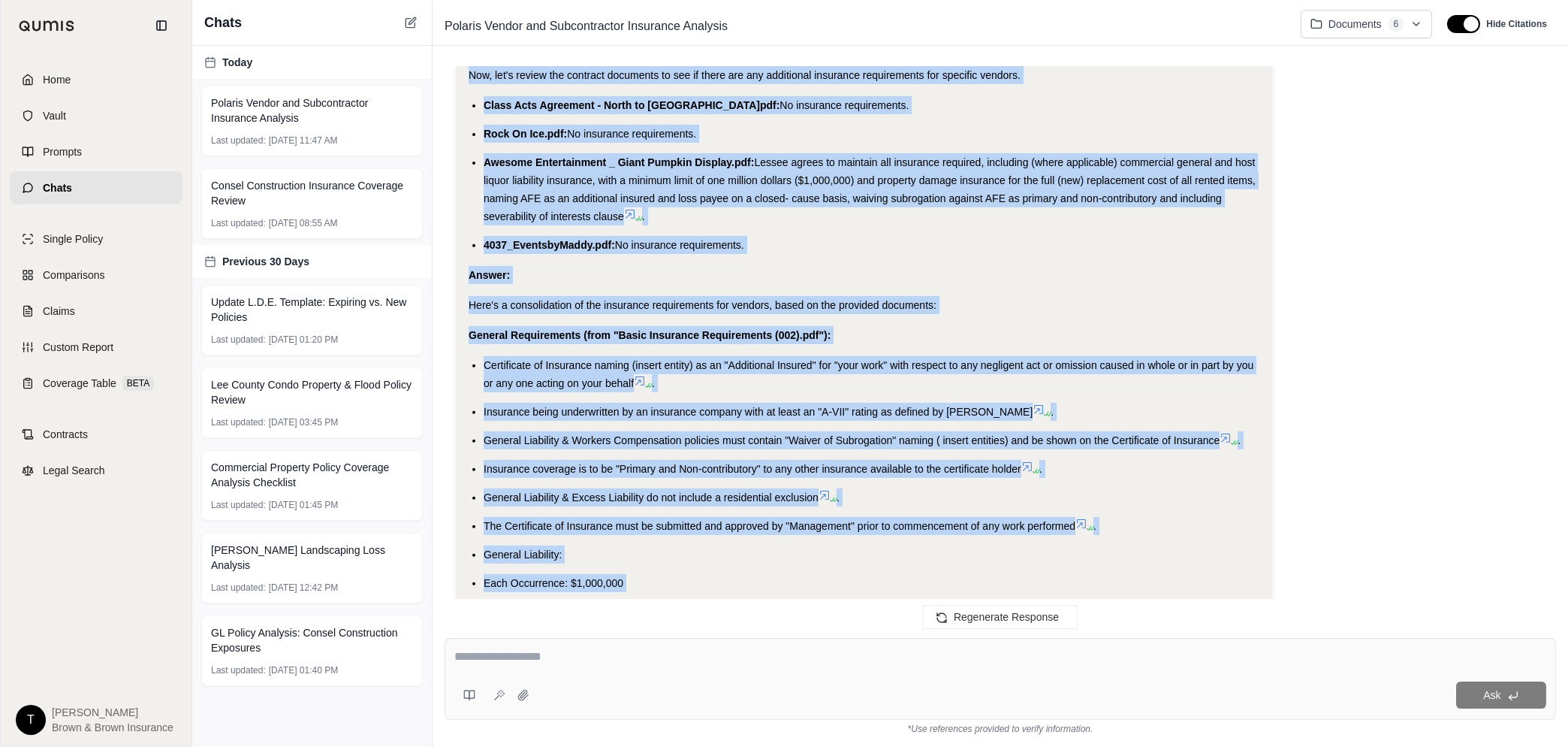
click at [512, 312] on div "Analysis: Okay, I understand the question. I need to consolidate the insurance …" at bounding box center [864, 141] width 792 height 2708
click at [484, 296] on div "Here's a consolidation of the insurance requirements for vendors, based on the …" at bounding box center [864, 305] width 792 height 18
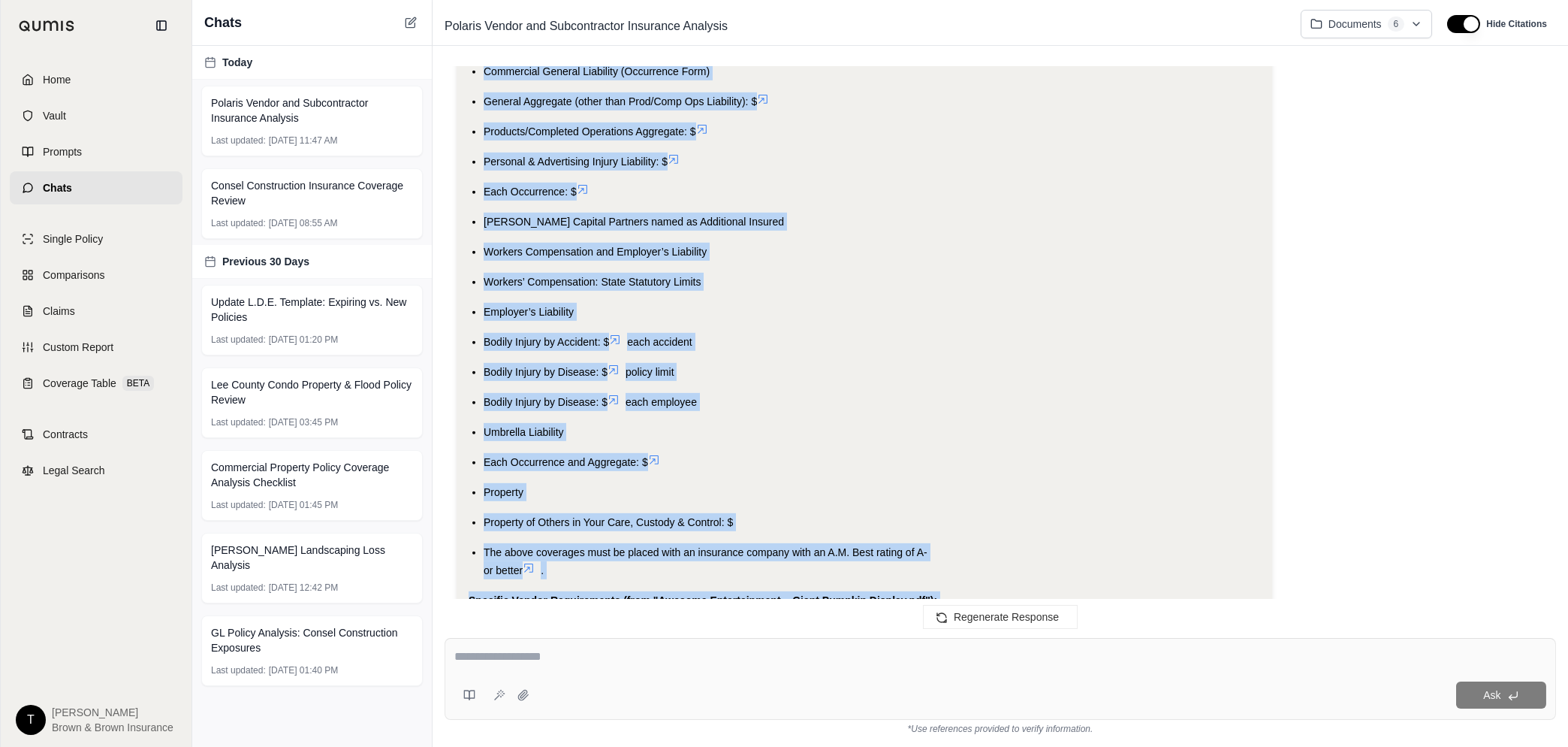
scroll to position [5341, 0]
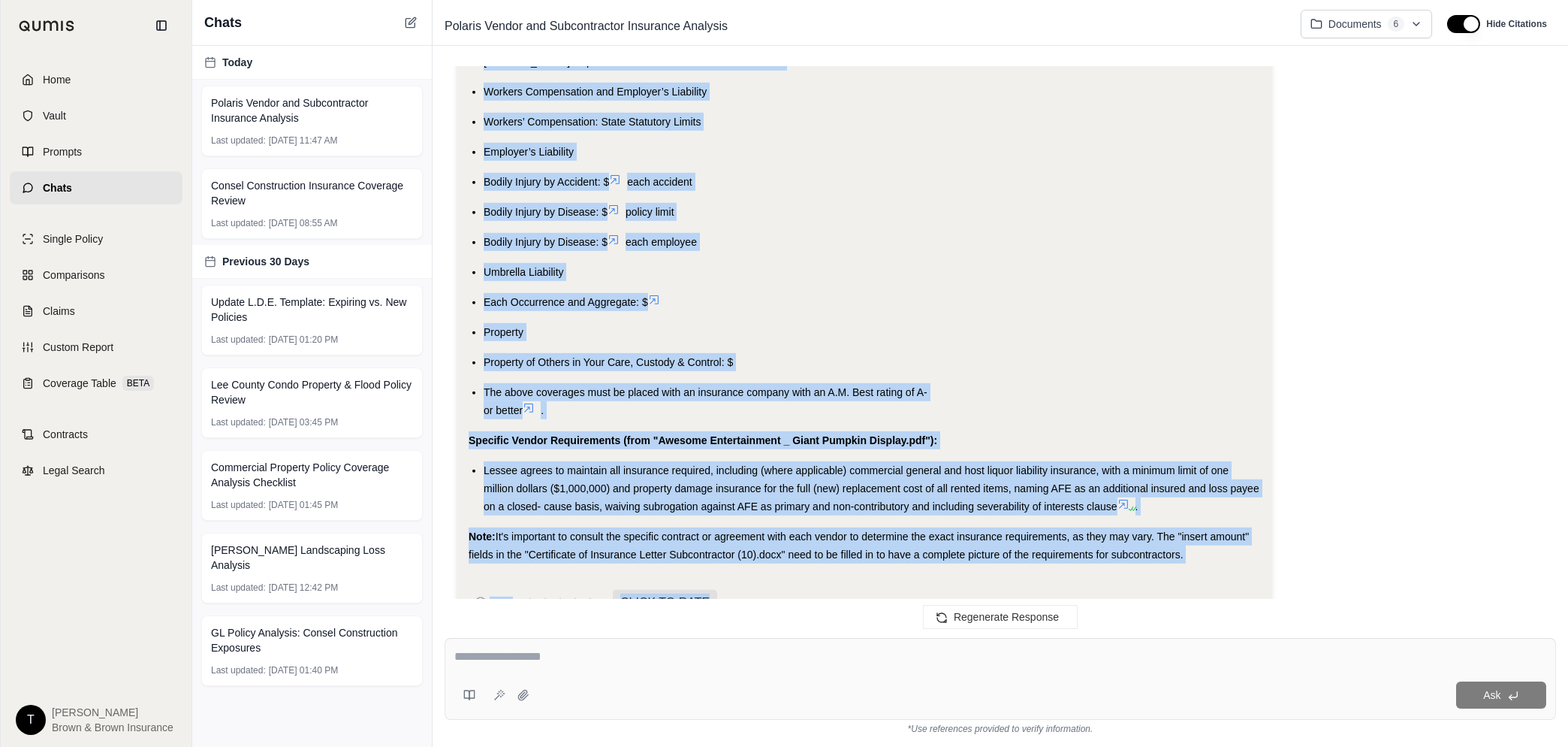
drag, startPoint x: 468, startPoint y: 261, endPoint x: 1212, endPoint y: 524, distance: 789.1
copy div "Here's a consolidation of the insurance requirements for vendors, based on the …"
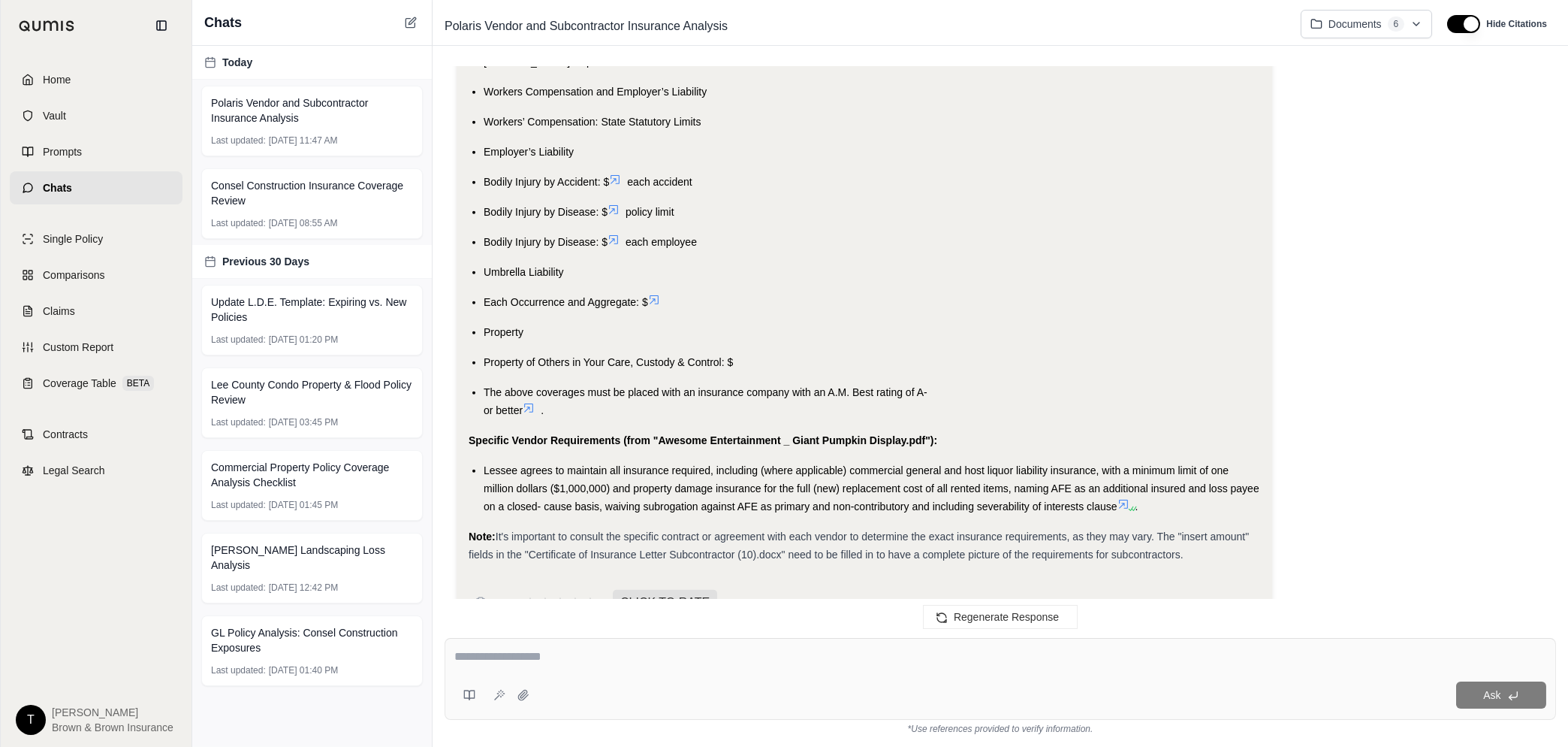
click at [534, 662] on textarea at bounding box center [1000, 656] width 1092 height 18
type textarea "*"
